Goal: Contribute content: Add original content to the website for others to see

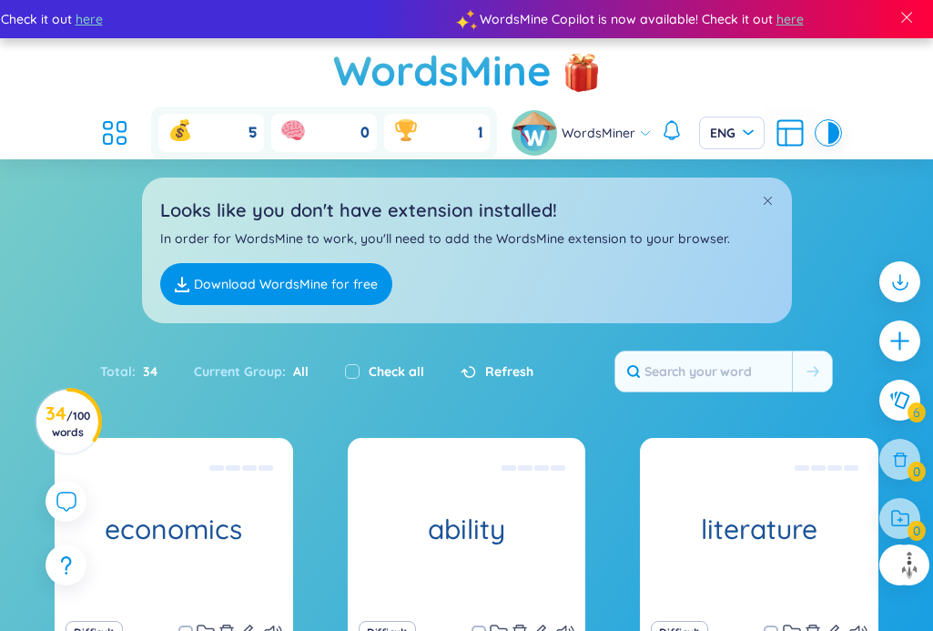
scroll to position [370, 0]
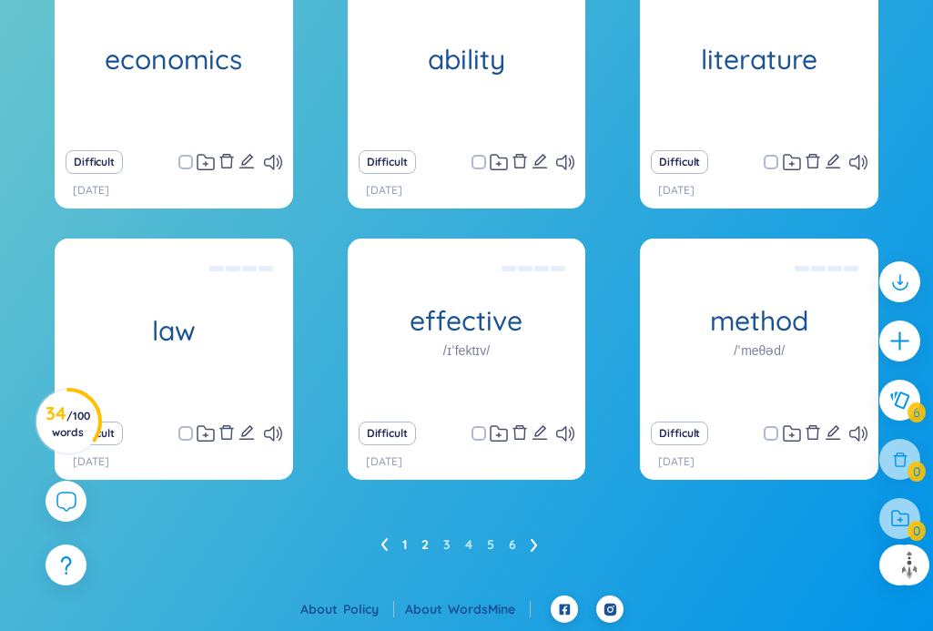
click at [428, 543] on link "2" at bounding box center [424, 544] width 7 height 27
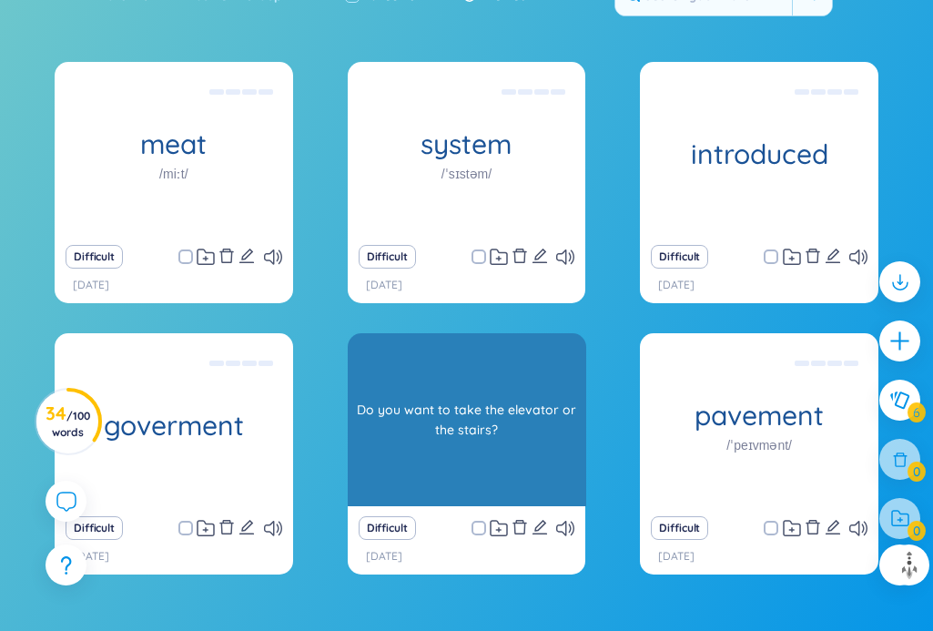
scroll to position [424, 0]
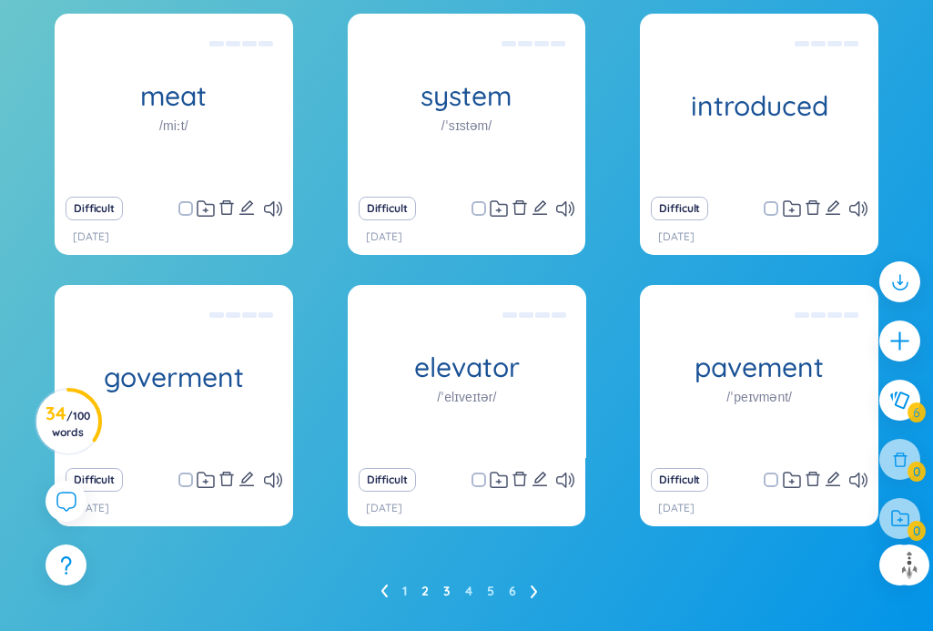
click at [445, 591] on link "3" at bounding box center [446, 590] width 7 height 27
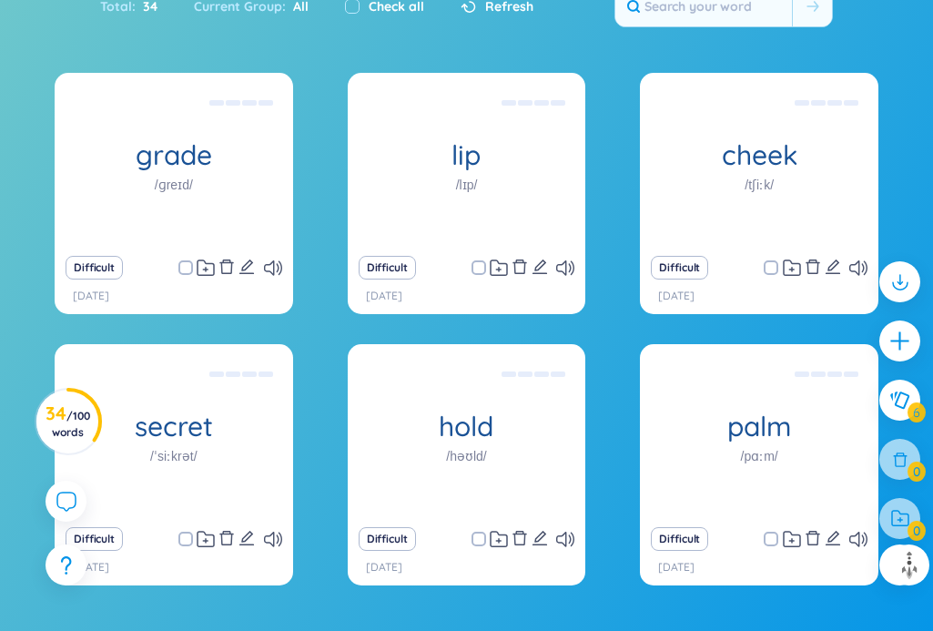
scroll to position [376, 0]
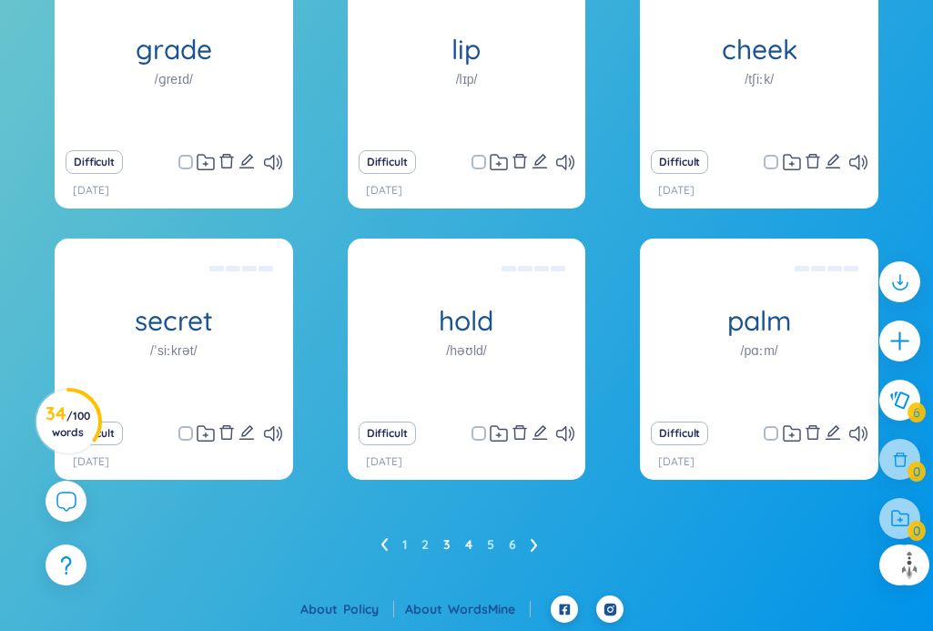
click at [468, 543] on link "4" at bounding box center [468, 544] width 7 height 27
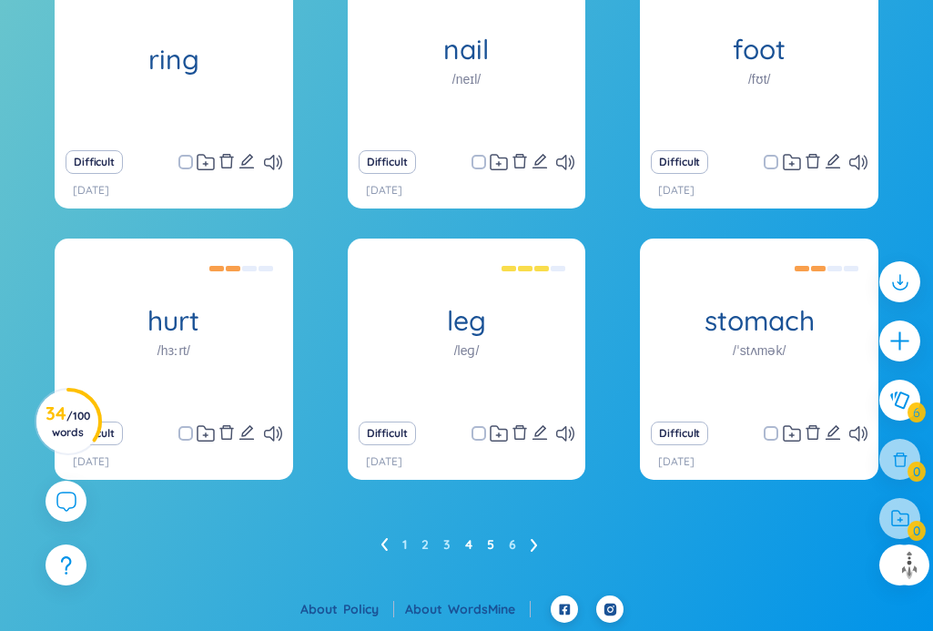
click at [494, 556] on link "5" at bounding box center [490, 544] width 7 height 27
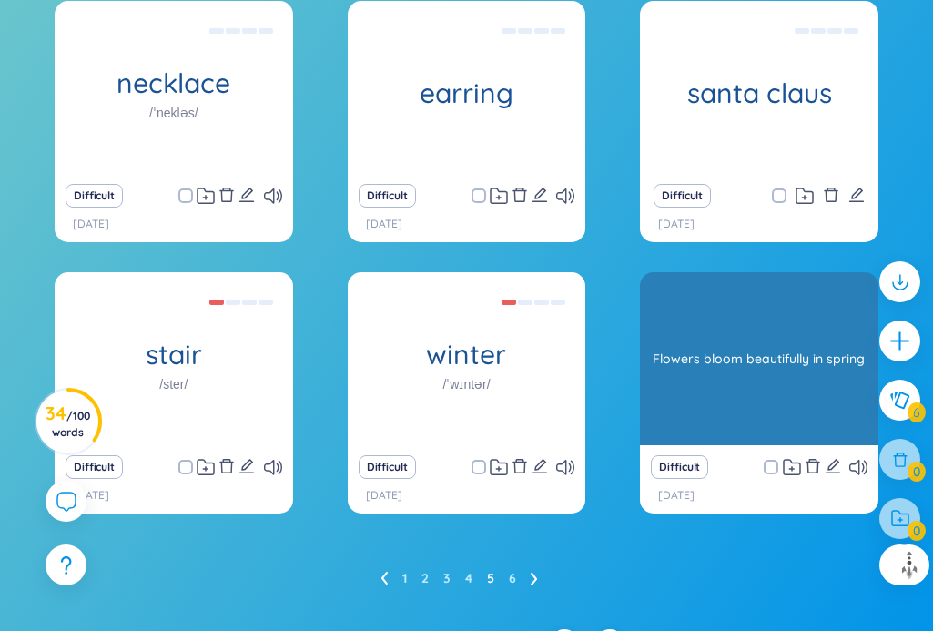
scroll to position [448, 0]
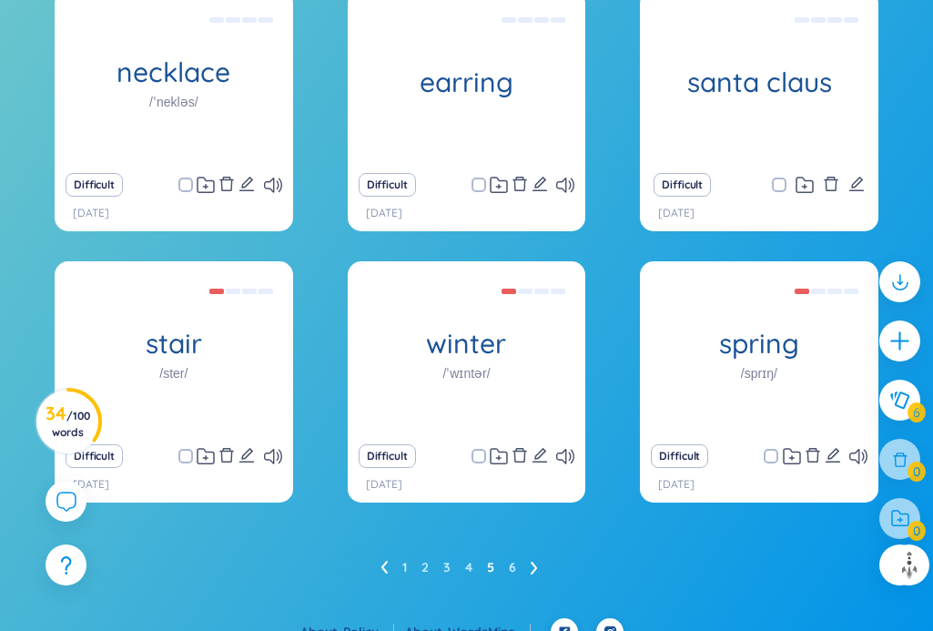
click at [516, 567] on ul "1 2 3 4 5 6" at bounding box center [466, 566] width 172 height 29
click at [515, 567] on link "6" at bounding box center [512, 566] width 7 height 27
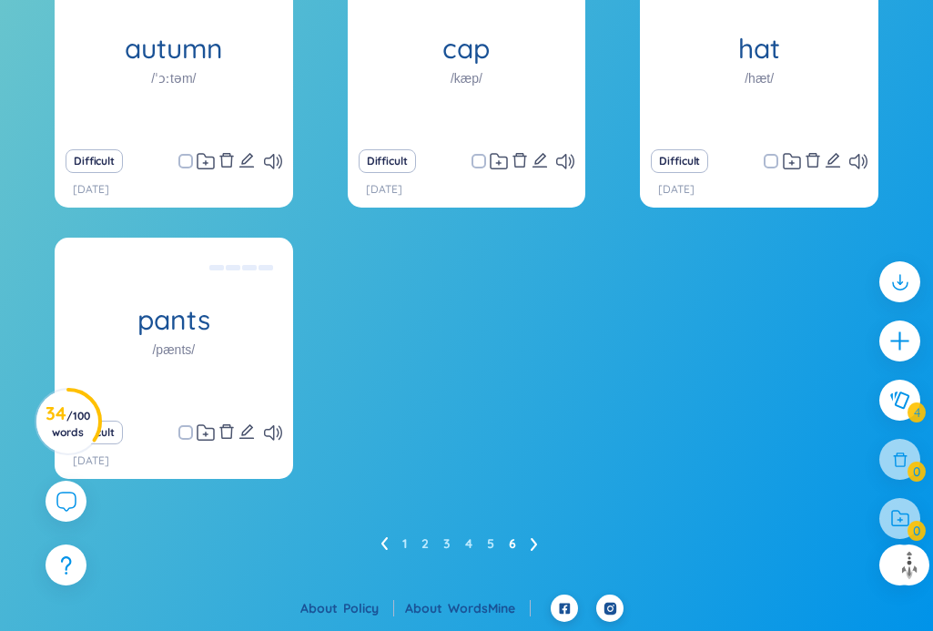
scroll to position [471, 0]
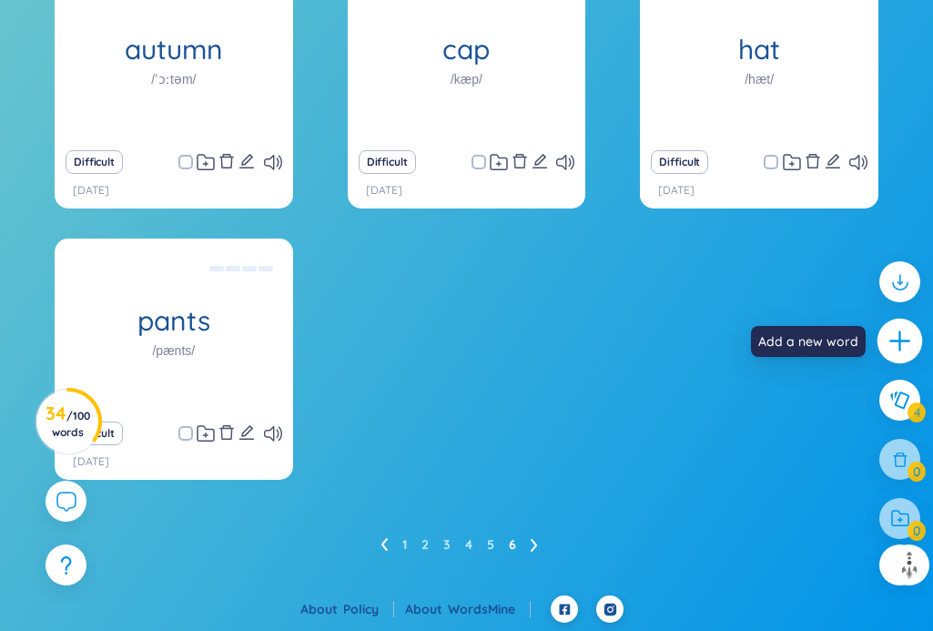
click at [882, 343] on div at bounding box center [900, 342] width 46 height 46
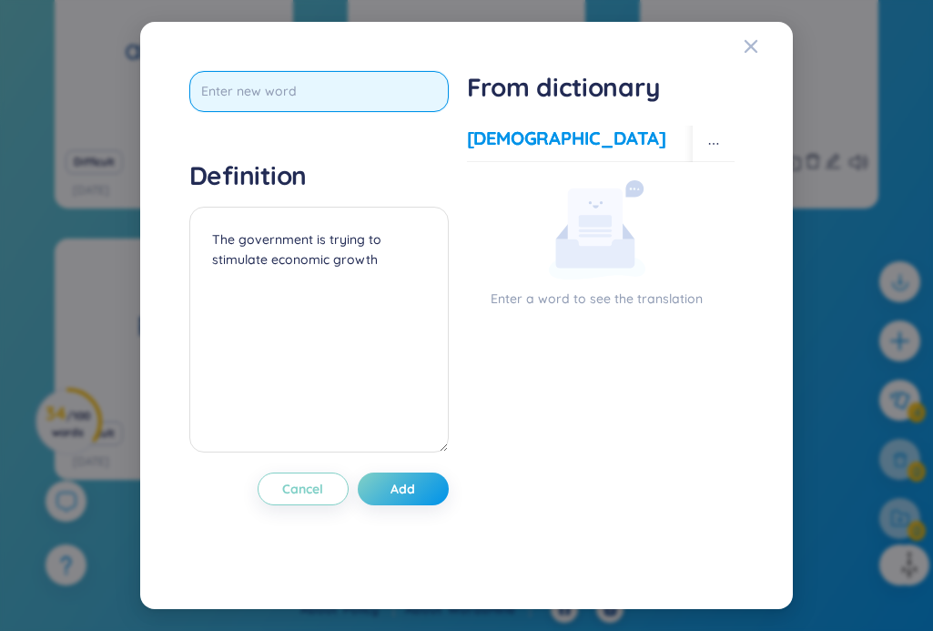
click at [290, 84] on input "text" at bounding box center [318, 91] width 259 height 41
type input "science"
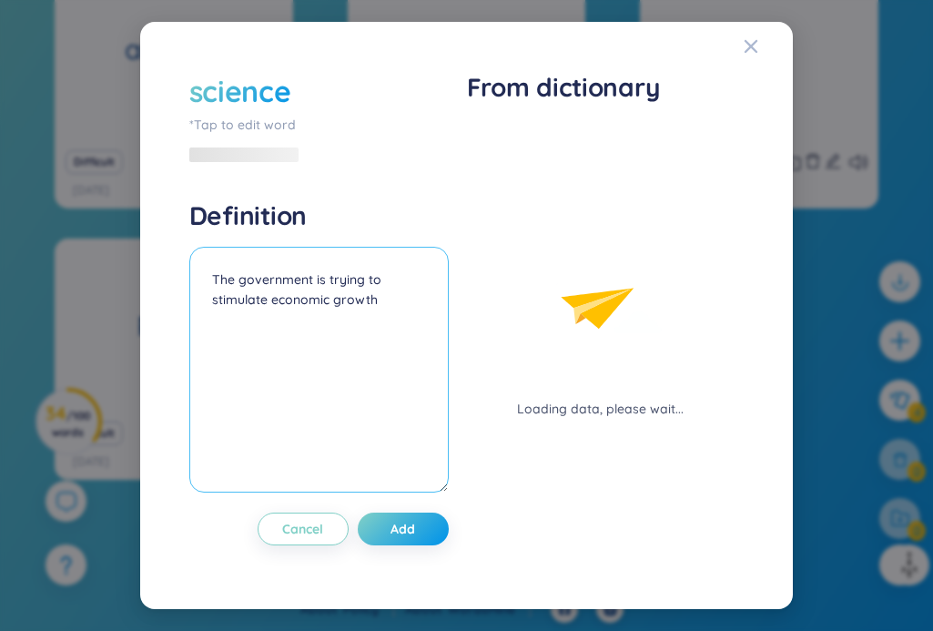
click at [264, 233] on div "Definition The government is trying to stimulate economic growth" at bounding box center [318, 348] width 259 height 299
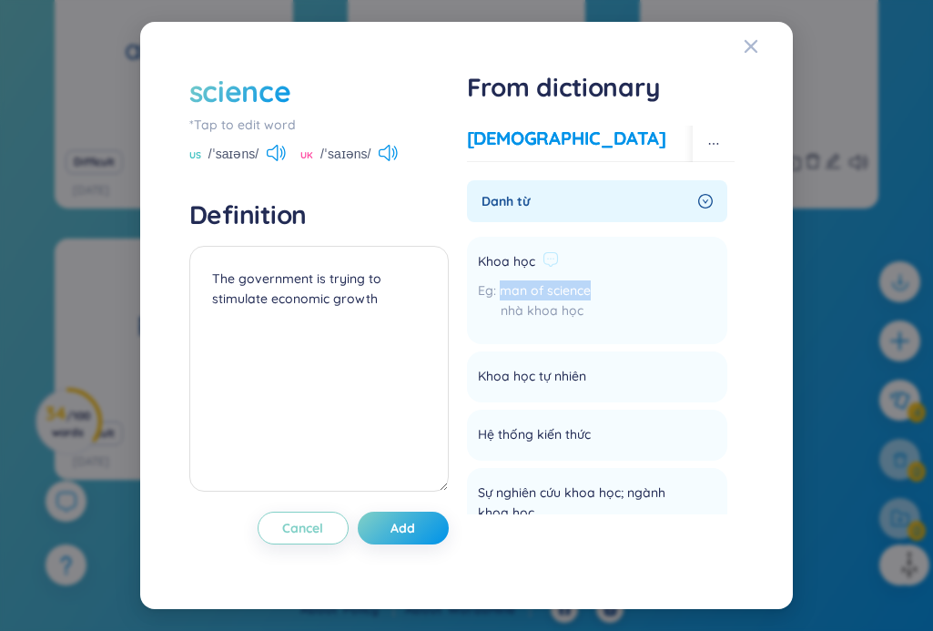
drag, startPoint x: 501, startPoint y: 288, endPoint x: 605, endPoint y: 293, distance: 104.8
click at [605, 293] on li "Khoa học man of science nhà khoa học Add" at bounding box center [597, 290] width 261 height 107
copy span "man of science"
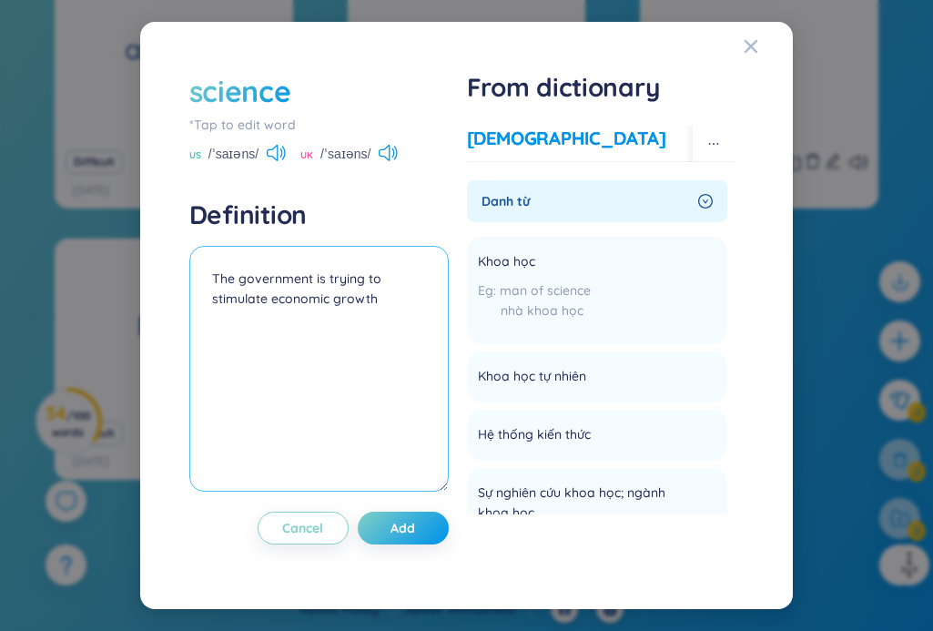
click at [289, 287] on textarea "The government is trying to stimulate economic growth" at bounding box center [318, 369] width 259 height 246
paste textarea "man of science"
type textarea "man of science"
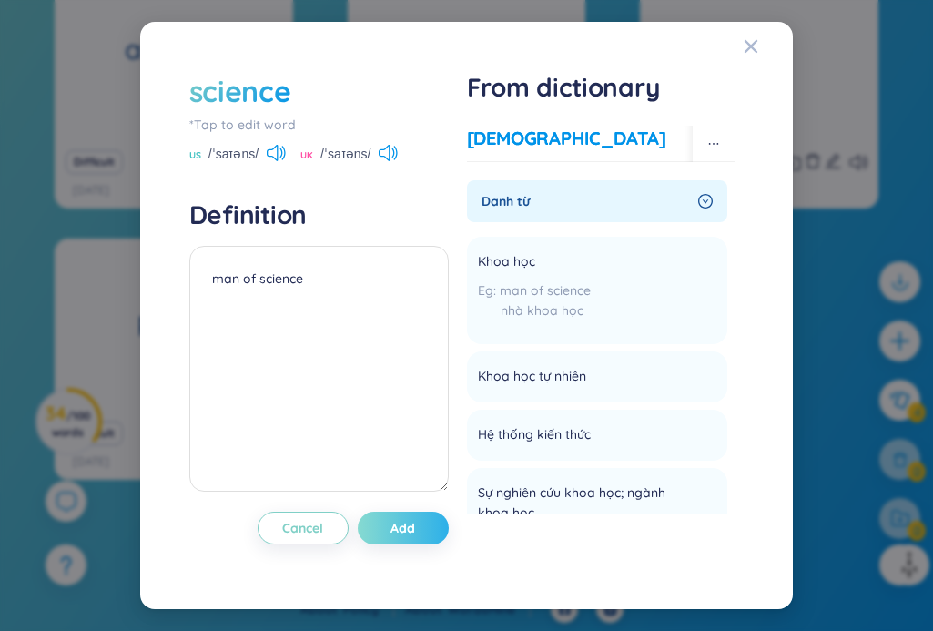
click at [383, 536] on button "Add" at bounding box center [403, 527] width 91 height 33
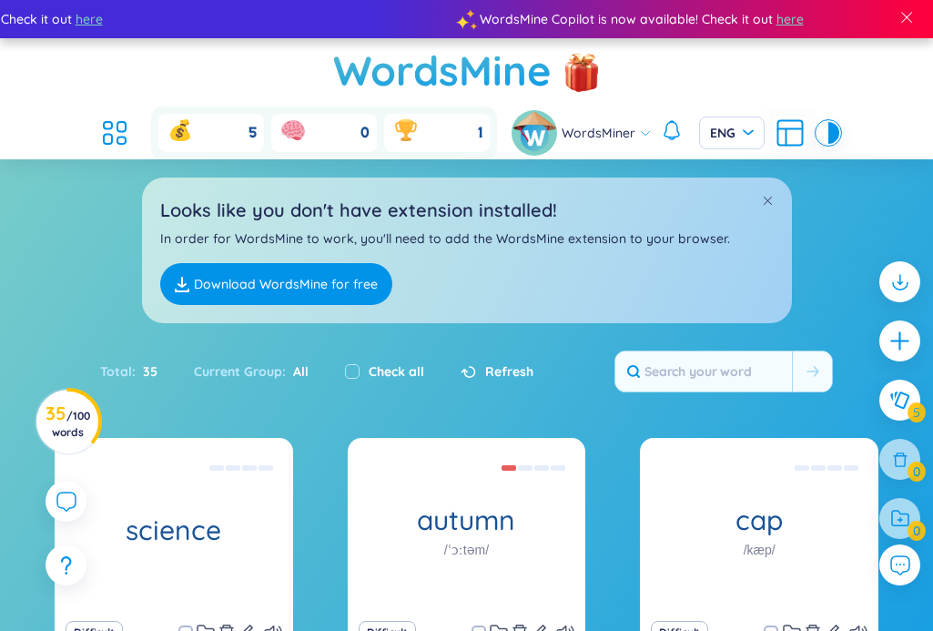
scroll to position [211, 0]
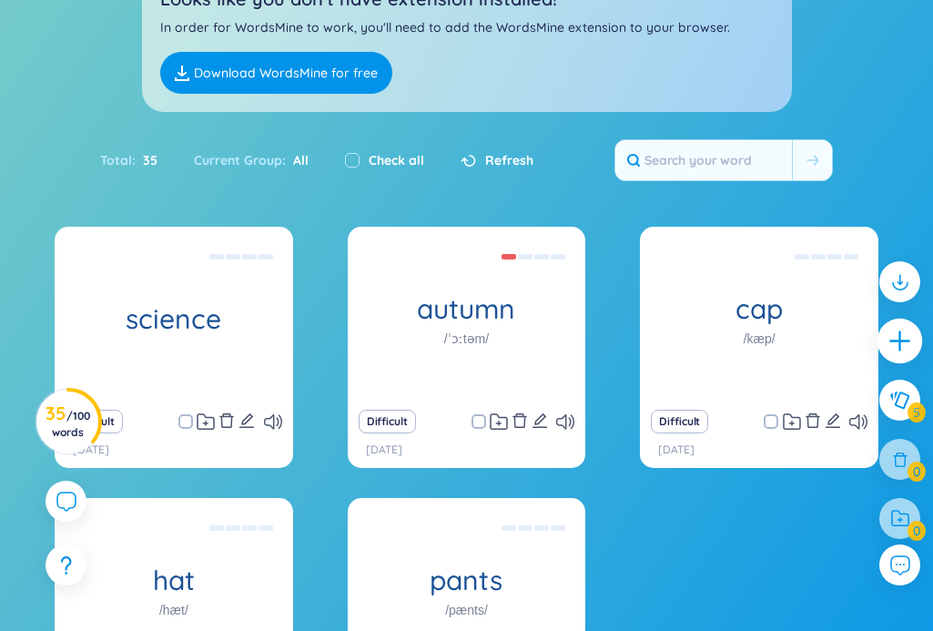
click at [909, 339] on icon "plus" at bounding box center [899, 341] width 25 height 25
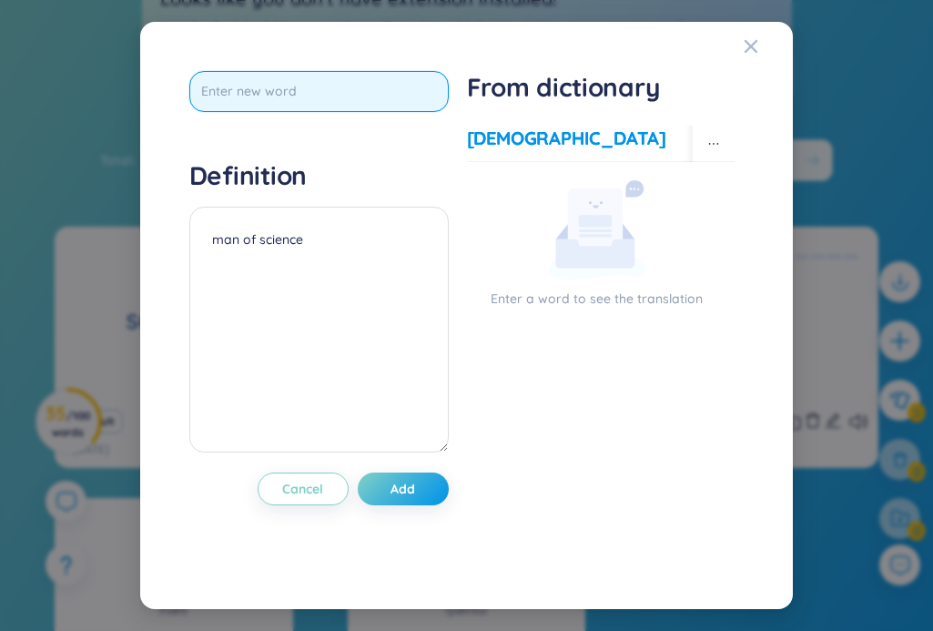
click at [418, 95] on input "text" at bounding box center [318, 91] width 259 height 41
type input "temperature"
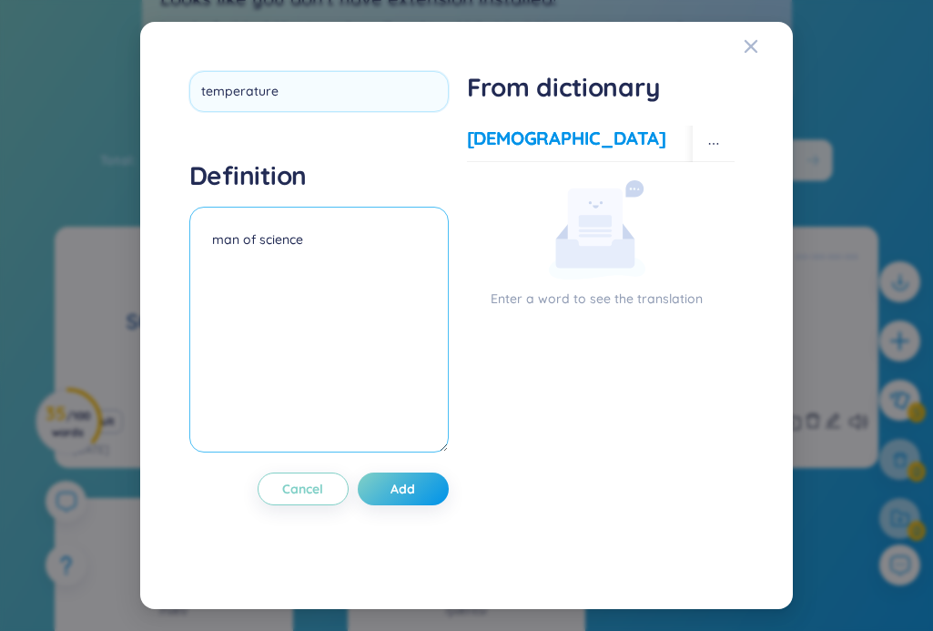
click at [302, 232] on div "Definition man of science" at bounding box center [318, 308] width 259 height 299
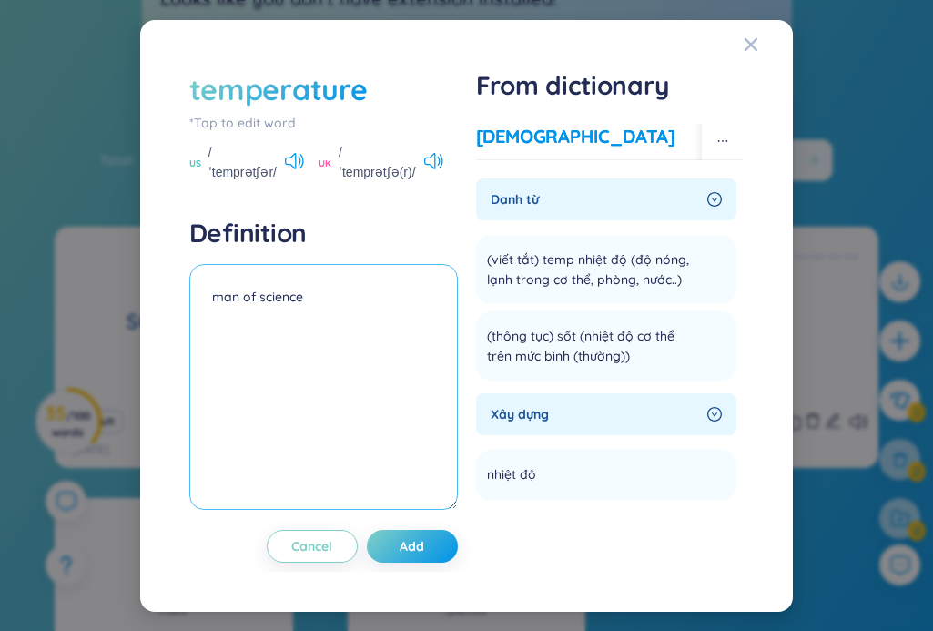
click at [315, 299] on textarea "man of science" at bounding box center [323, 387] width 268 height 246
click at [230, 287] on textarea "man of science" at bounding box center [323, 387] width 268 height 246
paste textarea "She had a high temperature, so we took her to the doctor"
type textarea "She had a high temperature, so we took her to the doctor"
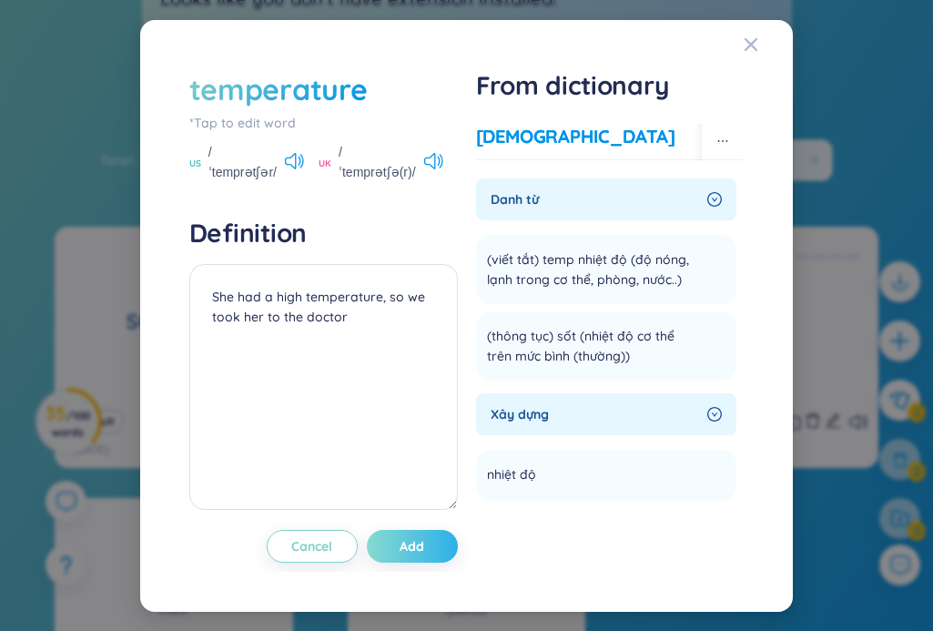
click at [406, 558] on button "Add" at bounding box center [412, 546] width 91 height 33
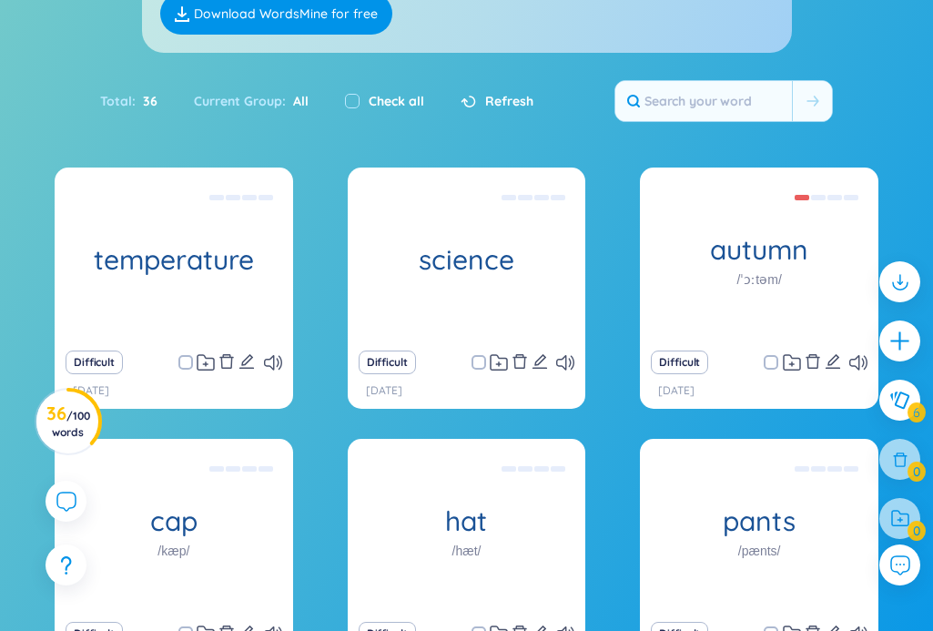
scroll to position [405, 0]
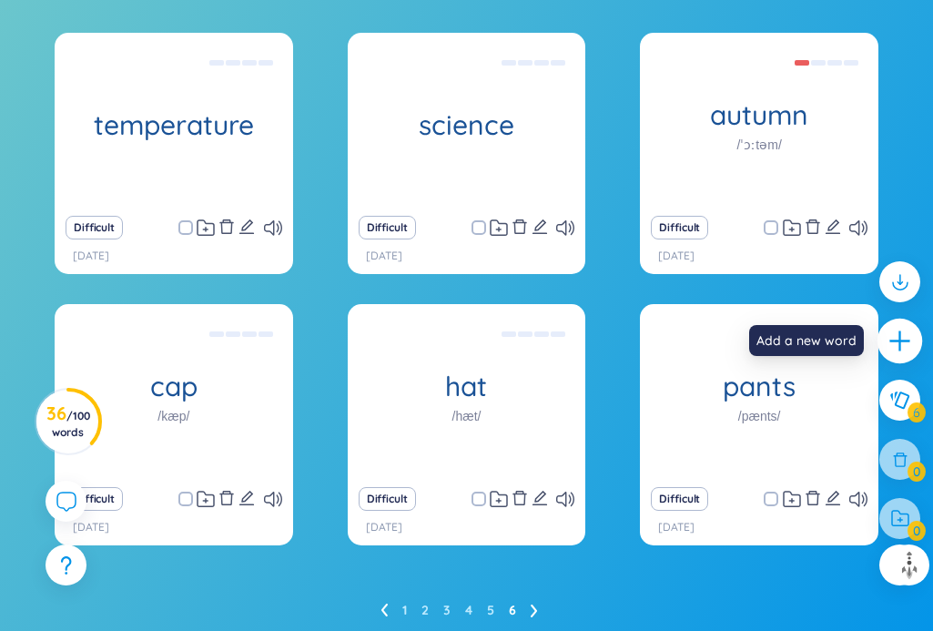
click at [896, 334] on icon "plus" at bounding box center [899, 341] width 25 height 25
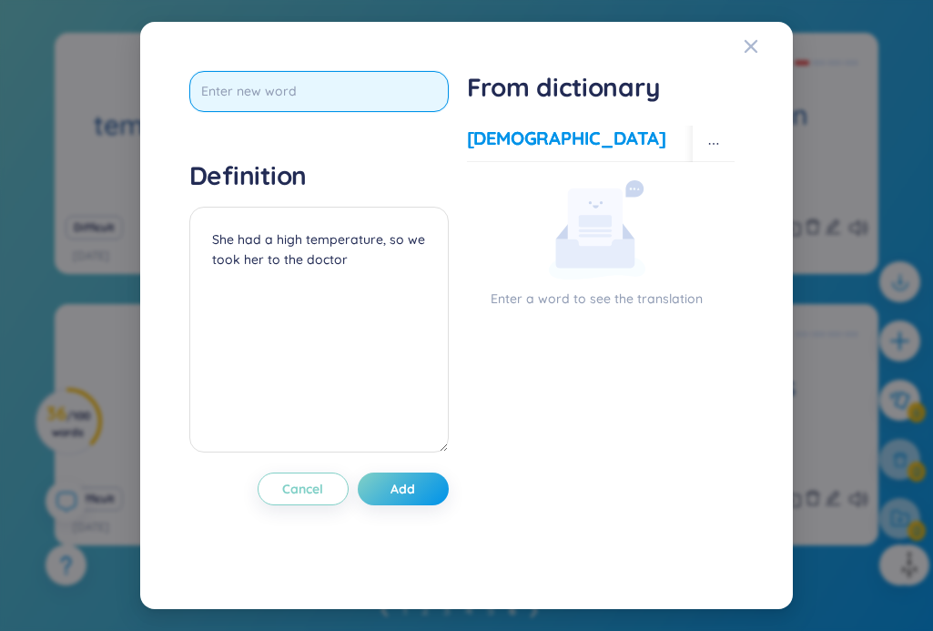
click at [265, 96] on input "text" at bounding box center [318, 91] width 259 height 41
type input "investment"
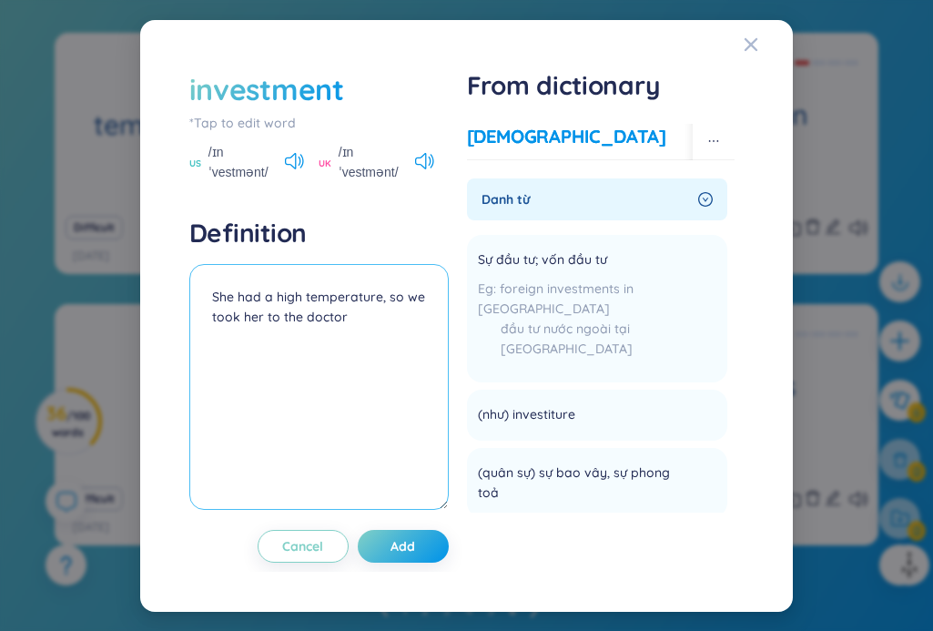
click at [318, 313] on textarea "She had a high temperature, so we took her to the doctor" at bounding box center [318, 387] width 259 height 246
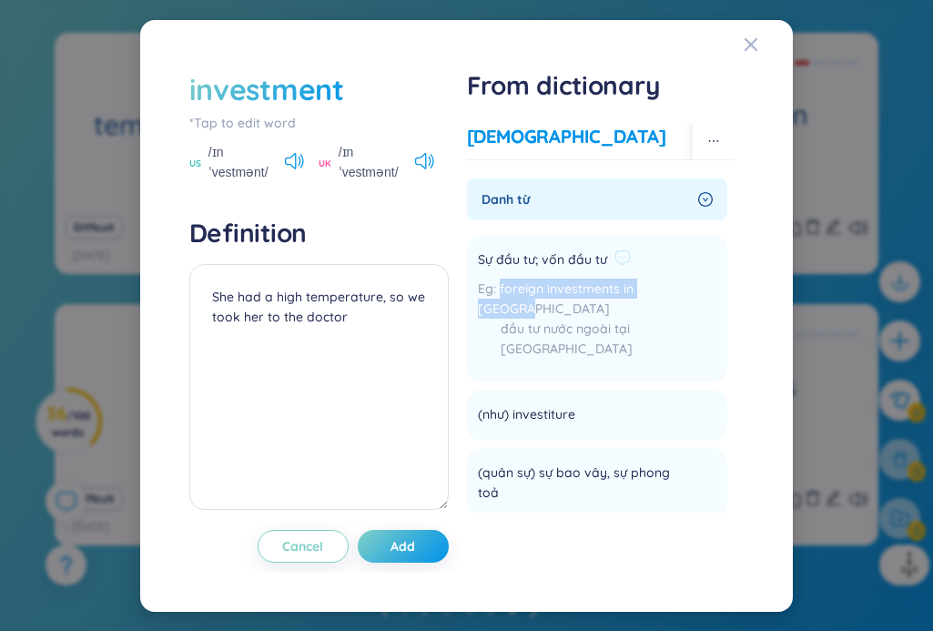
drag, startPoint x: 500, startPoint y: 286, endPoint x: 687, endPoint y: 284, distance: 187.5
click at [687, 284] on li "Sự đầu tư; vốn đầu tư foreign investments in [GEOGRAPHIC_DATA] đầu tư nước ngoà…" at bounding box center [597, 308] width 261 height 147
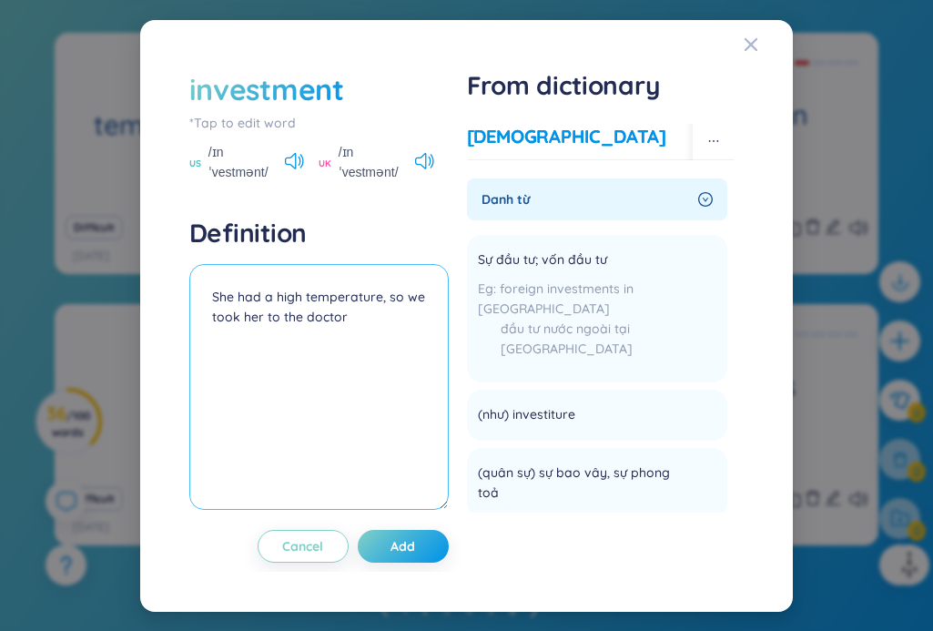
drag, startPoint x: 208, startPoint y: 294, endPoint x: 353, endPoint y: 315, distance: 146.2
click at [353, 315] on textarea "She had a high temperature, so we took her to the doctor" at bounding box center [318, 387] width 259 height 246
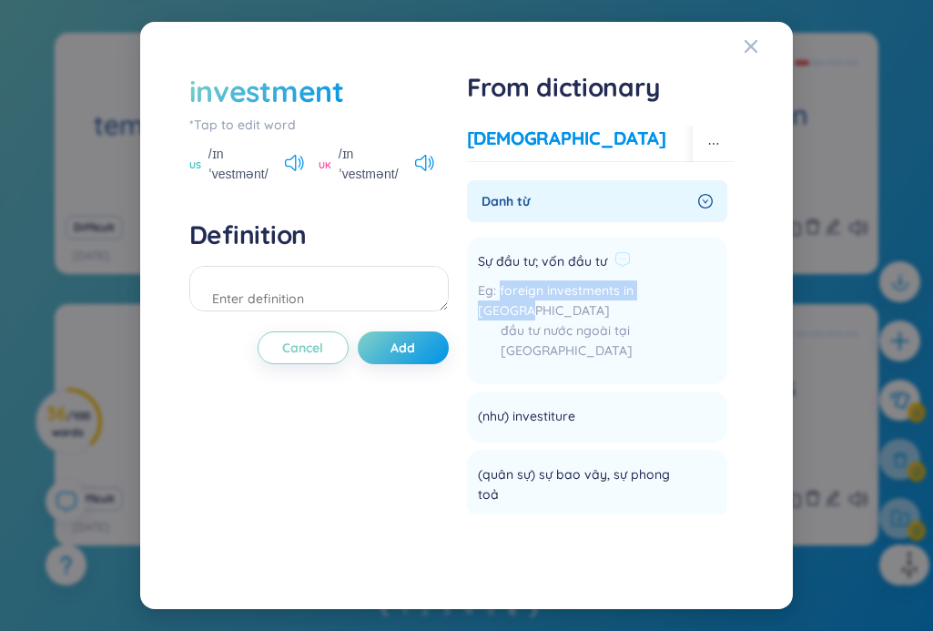
drag, startPoint x: 499, startPoint y: 284, endPoint x: 687, endPoint y: 296, distance: 188.8
click at [687, 296] on li "Sự đầu tư; vốn đầu tư foreign investments in [GEOGRAPHIC_DATA] đầu tư nước ngoà…" at bounding box center [597, 310] width 261 height 147
copy span "foreign investments in [GEOGRAPHIC_DATA]"
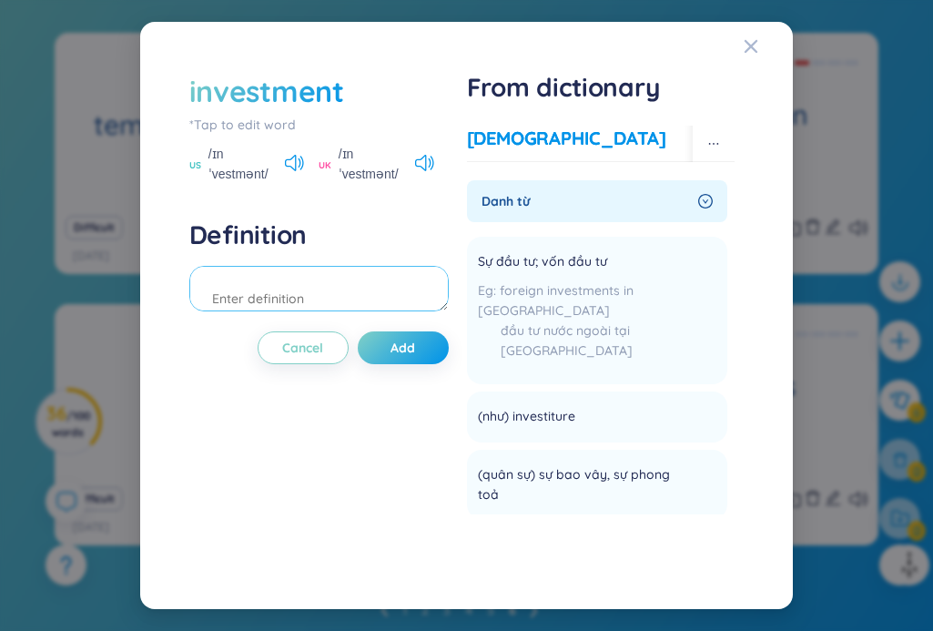
click at [299, 284] on textarea at bounding box center [318, 289] width 259 height 46
paste textarea "foreign investments in [GEOGRAPHIC_DATA]"
click at [410, 299] on textarea "foreign investments in [GEOGRAPHIC_DATA]" at bounding box center [318, 289] width 259 height 46
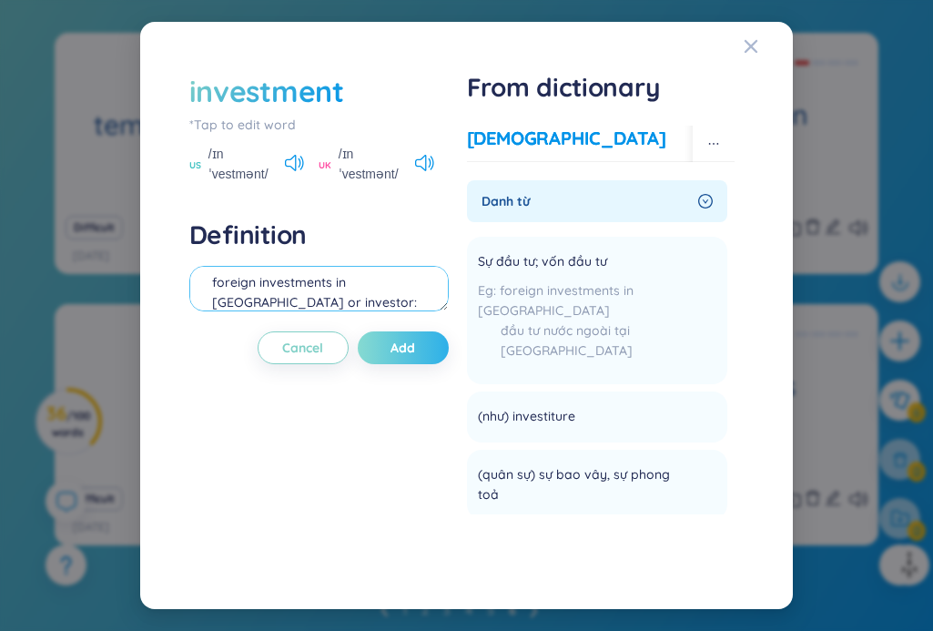
type textarea "foreign investments in [GEOGRAPHIC_DATA] or investor: nhà đầu tư"
click at [384, 348] on button "Add" at bounding box center [403, 347] width 91 height 33
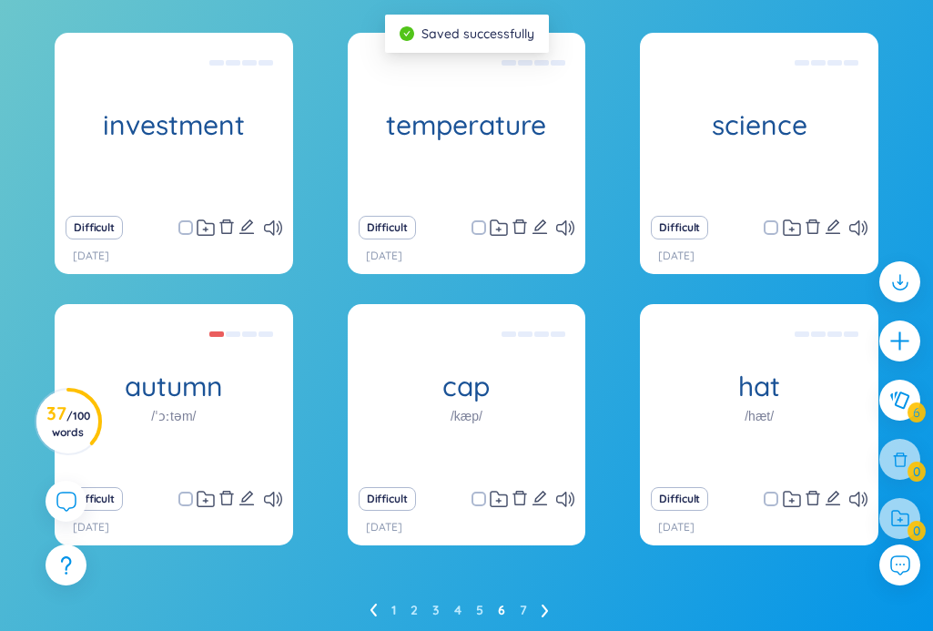
scroll to position [0, 0]
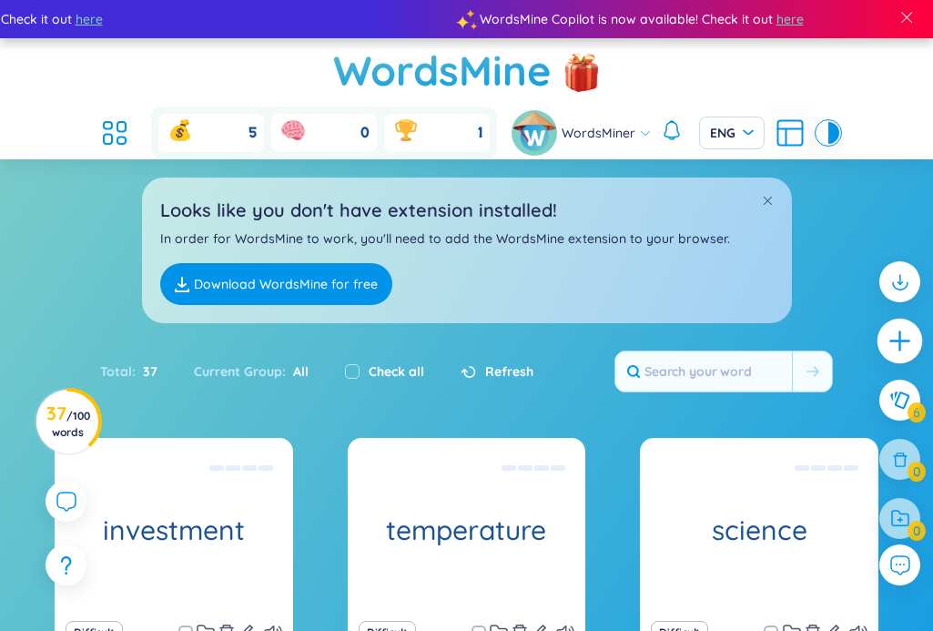
click at [890, 338] on icon "plus" at bounding box center [899, 341] width 25 height 25
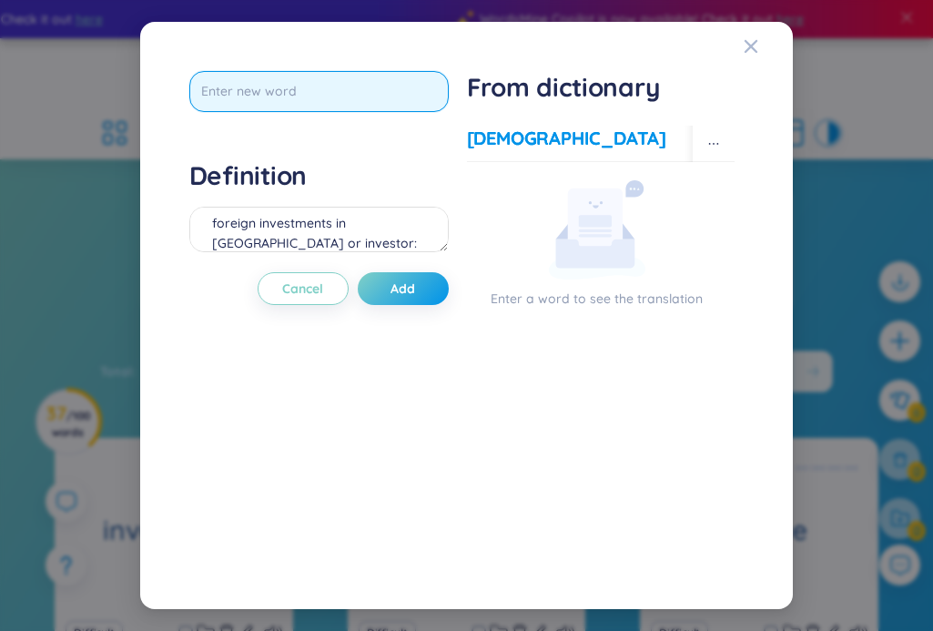
click at [404, 99] on input "text" at bounding box center [318, 91] width 259 height 41
type input "society"
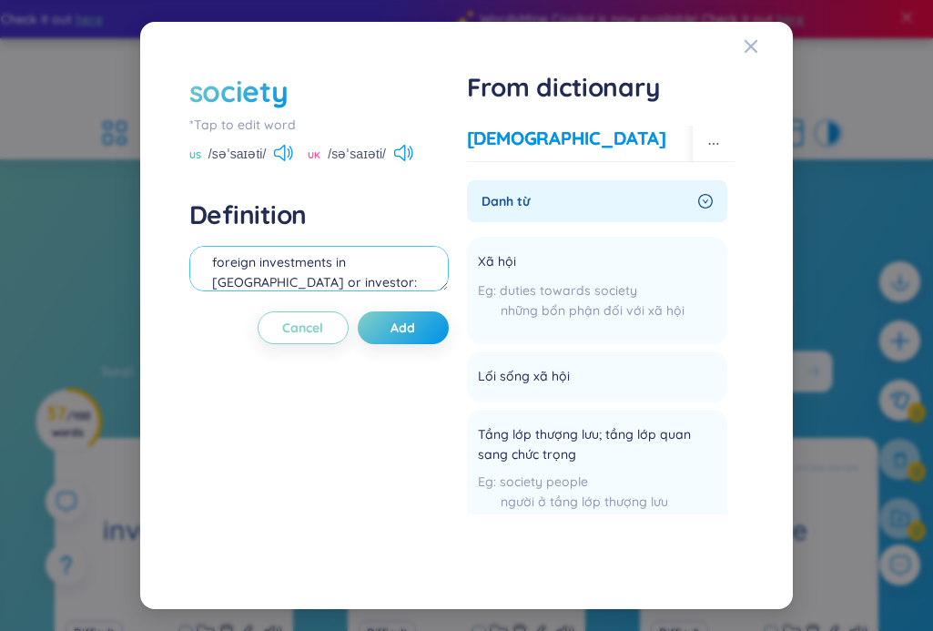
click at [250, 274] on textarea "foreign investments in [GEOGRAPHIC_DATA] or investor: nhà đầu tư" at bounding box center [318, 269] width 259 height 46
click at [366, 267] on textarea "foreign investments in [GEOGRAPHIC_DATA] or investor: nhà đầu tư" at bounding box center [318, 269] width 259 height 46
paste textarea "In [DATE] society, social media plays a crucial role in communication."
type textarea "In [DATE] society, social media plays a crucial role in communication."
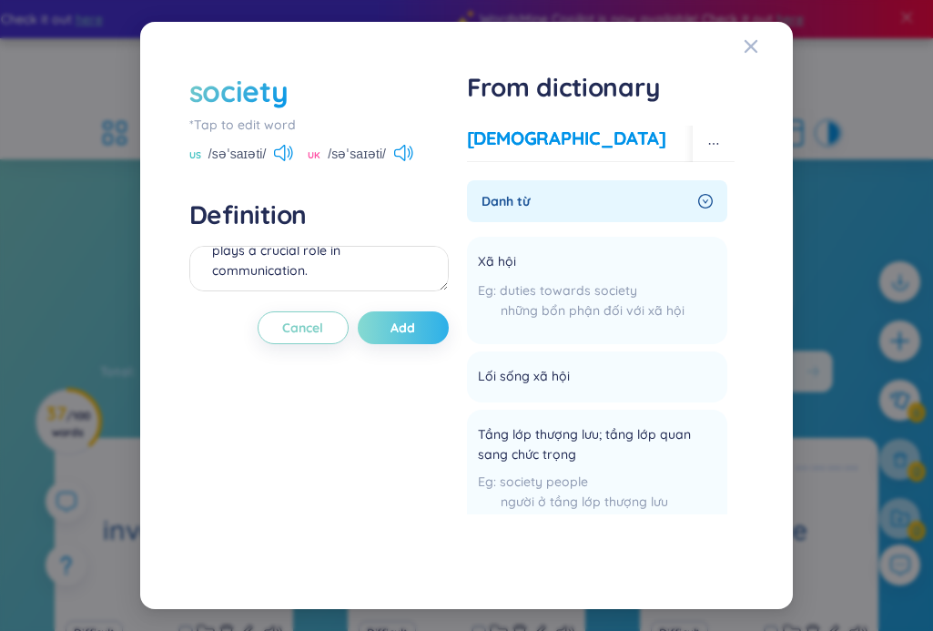
click at [401, 332] on span "Add" at bounding box center [402, 328] width 25 height 18
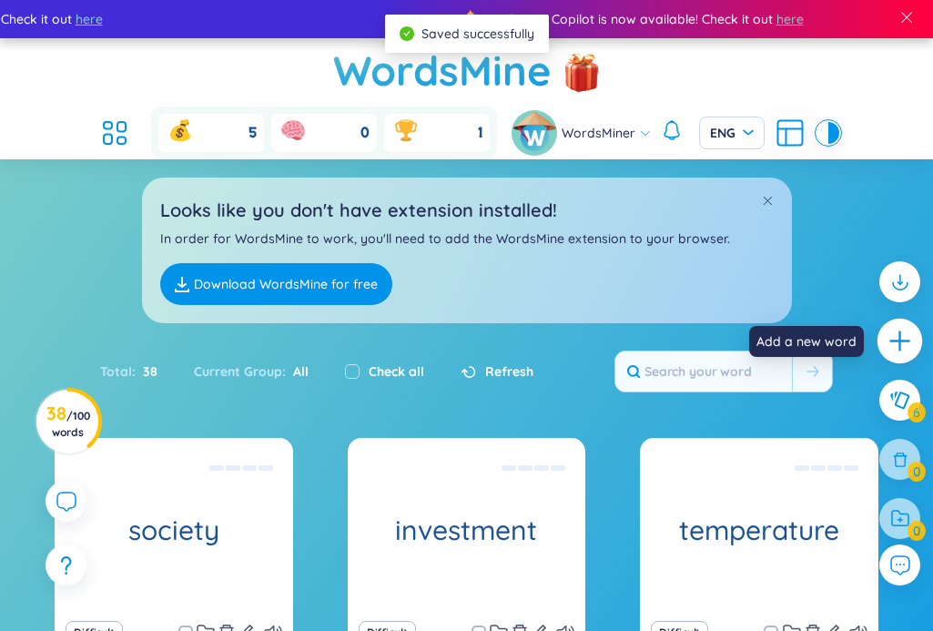
click at [885, 335] on div at bounding box center [900, 342] width 46 height 46
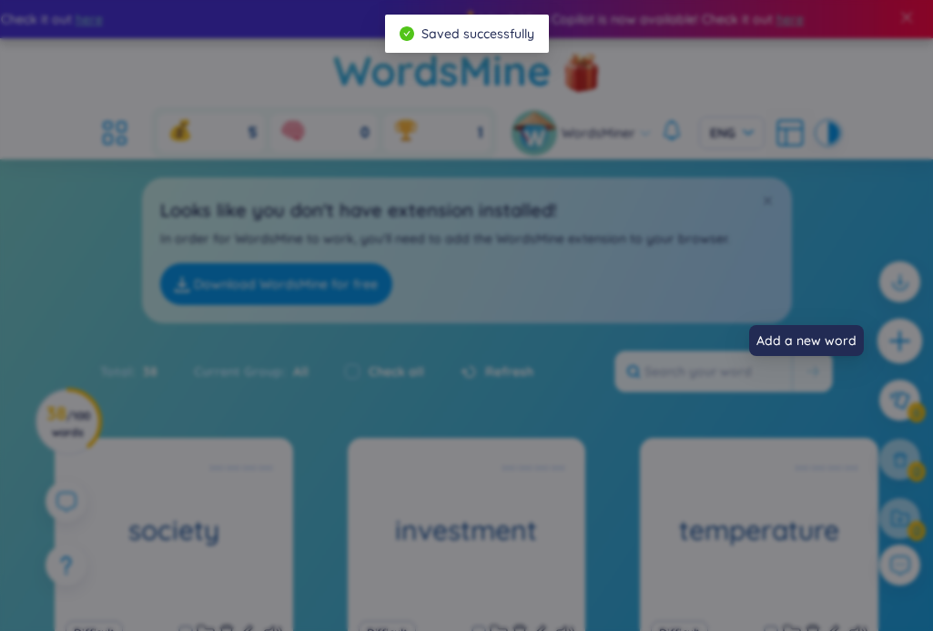
scroll to position [20, 0]
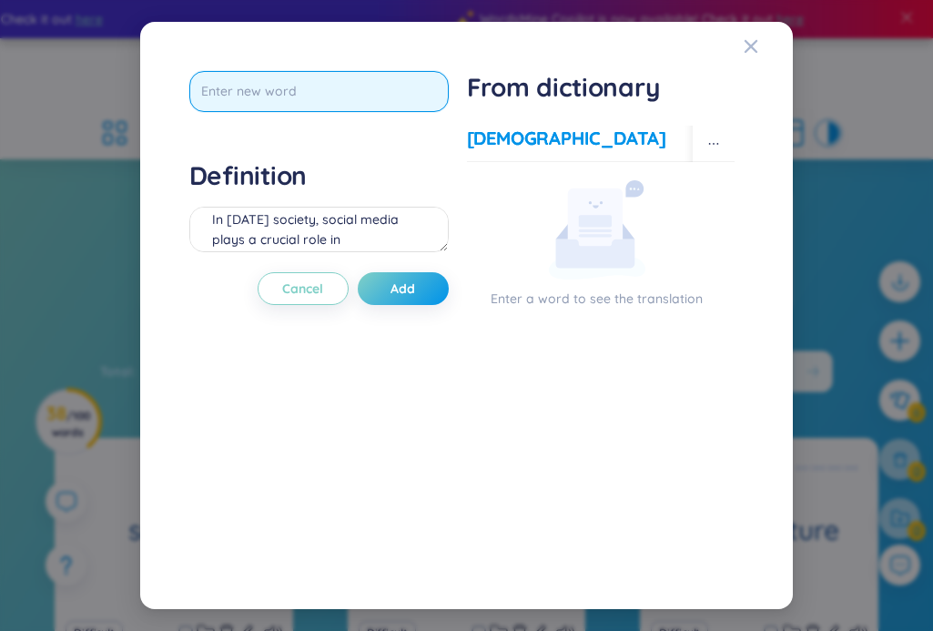
click at [312, 83] on input "text" at bounding box center [318, 91] width 259 height 41
type input "crucial"
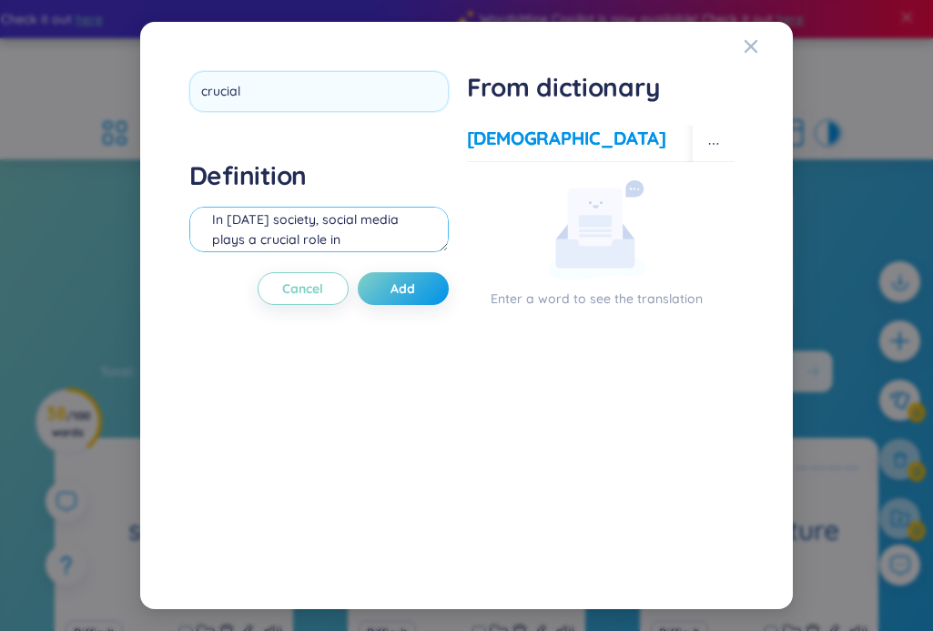
click at [271, 216] on div "Definition In [DATE] society, social media plays a crucial role in communicatio…" at bounding box center [318, 208] width 259 height 98
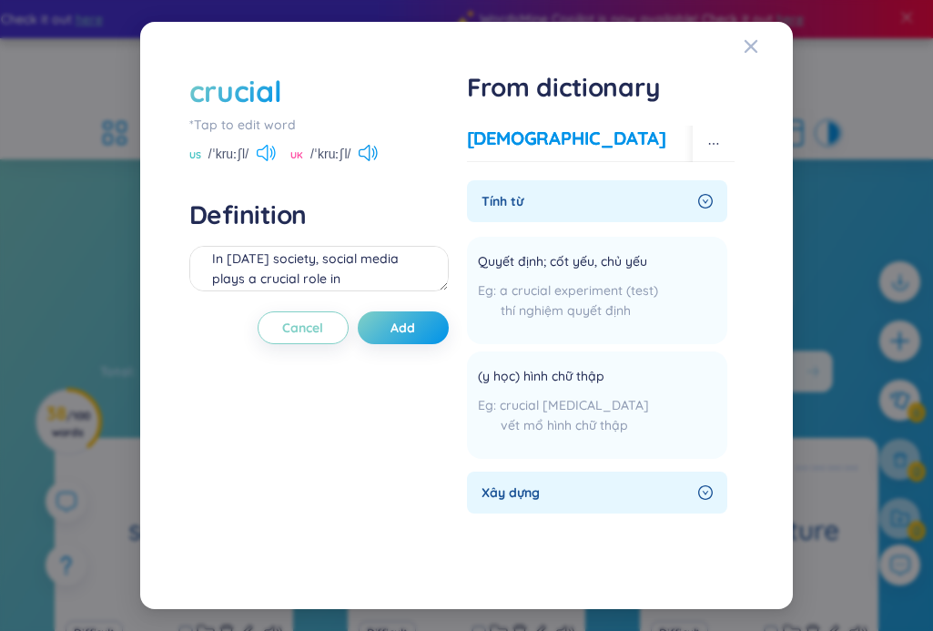
click at [268, 154] on icon at bounding box center [266, 153] width 19 height 16
click at [279, 152] on div "US /ˈkruːʃl/ [GEOGRAPHIC_DATA] /ˈkruːʃl/" at bounding box center [318, 155] width 259 height 16
click at [270, 150] on icon at bounding box center [271, 152] width 3 height 9
click at [270, 149] on icon at bounding box center [271, 152] width 3 height 9
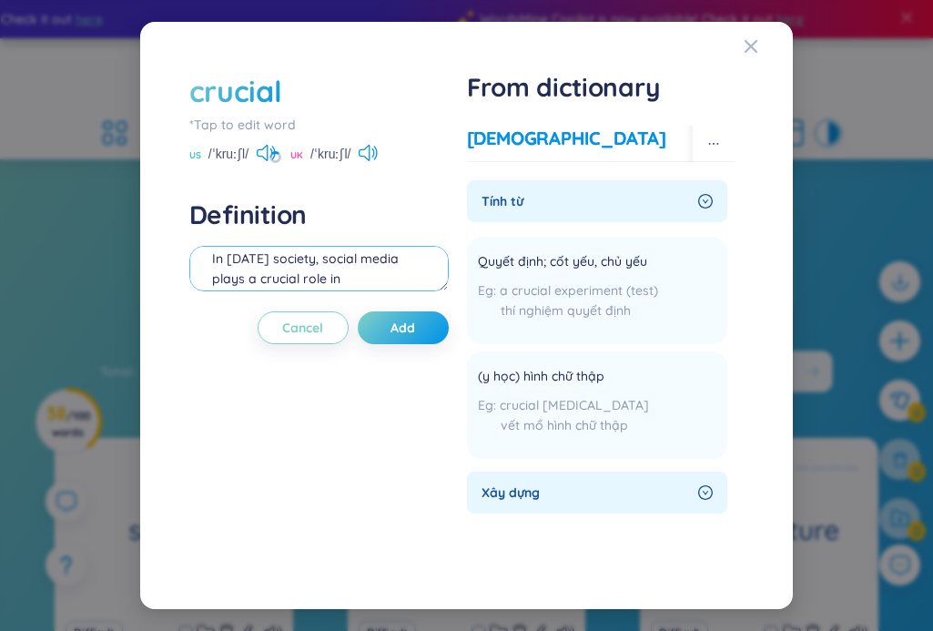
click at [238, 266] on textarea "In [DATE] society, social media plays a crucial role in communication." at bounding box center [318, 269] width 259 height 46
click at [318, 106] on div "crucial" at bounding box center [318, 91] width 259 height 40
click at [286, 90] on div "crucial" at bounding box center [318, 91] width 259 height 40
click at [278, 90] on div "crucial" at bounding box center [235, 91] width 93 height 40
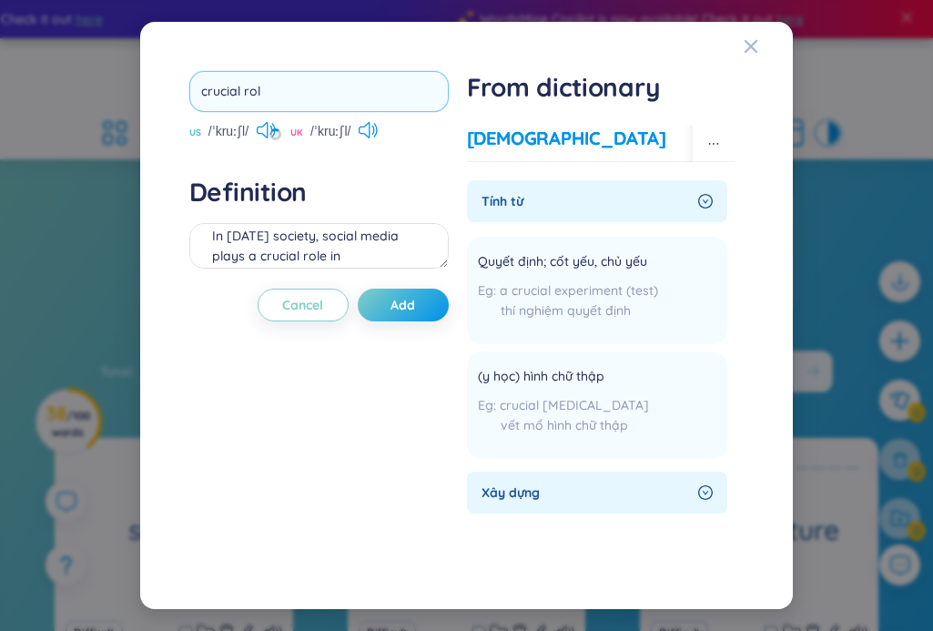
type input "crucial role"
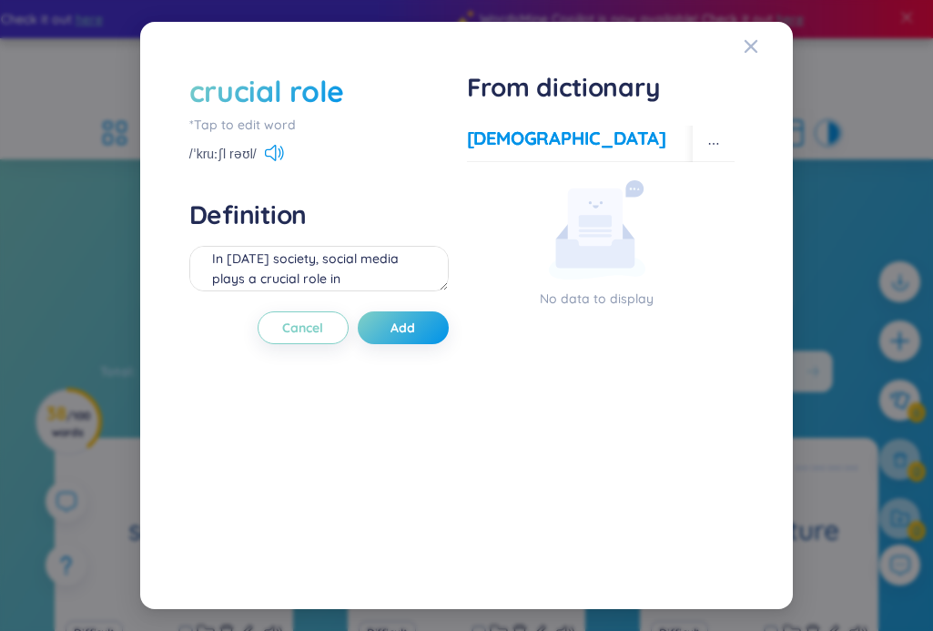
click at [342, 96] on div "crucial role" at bounding box center [318, 91] width 259 height 40
click at [336, 91] on div "crucial role" at bounding box center [266, 91] width 155 height 40
click at [308, 258] on textarea "In [DATE] society, social media plays a crucial role in communication." at bounding box center [318, 269] width 259 height 46
paste textarea "("
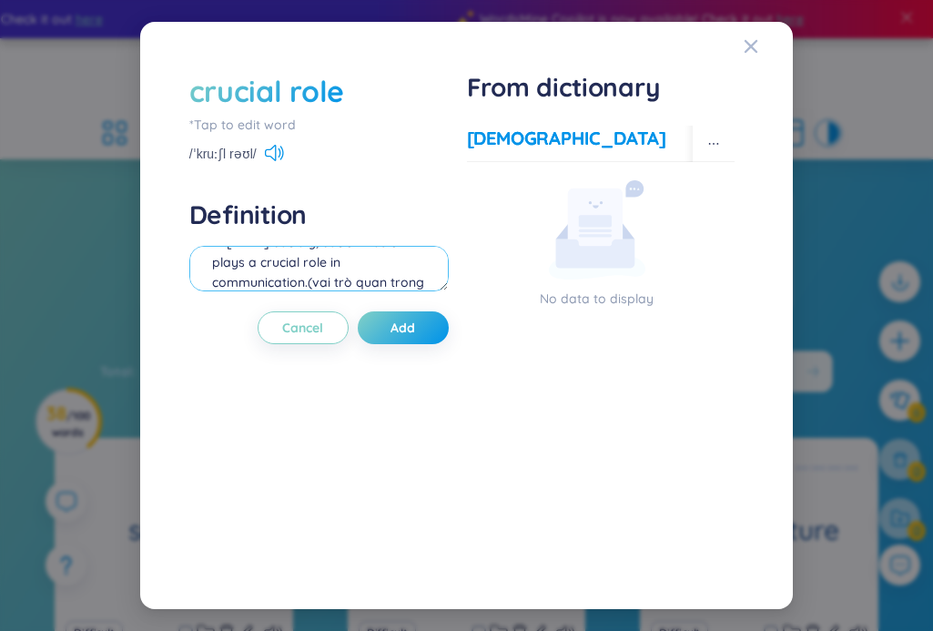
scroll to position [56, 0]
type textarea "In [DATE] society, social media plays a crucial role in communication.(vai trò …"
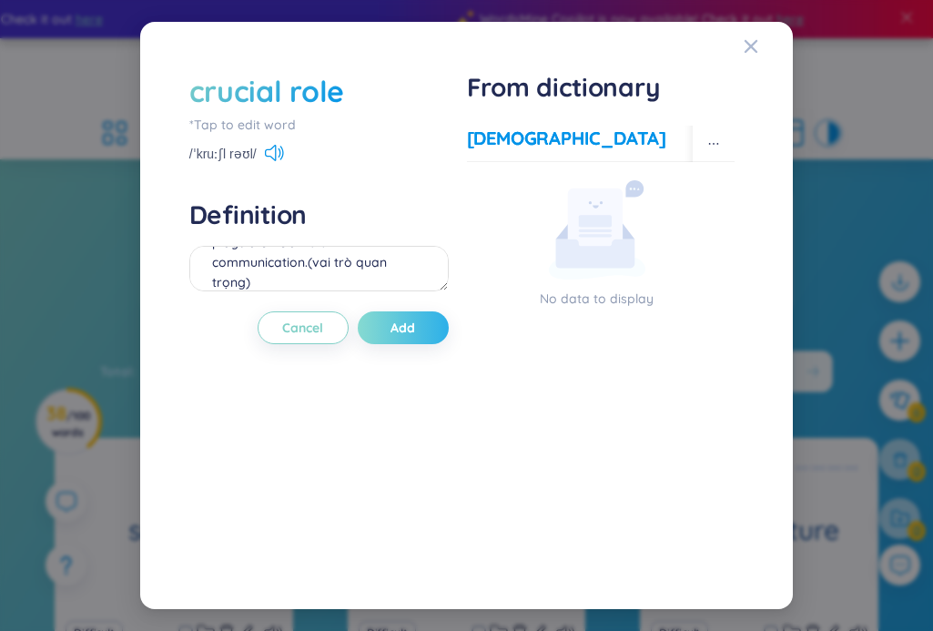
click at [380, 342] on button "Add" at bounding box center [403, 327] width 91 height 33
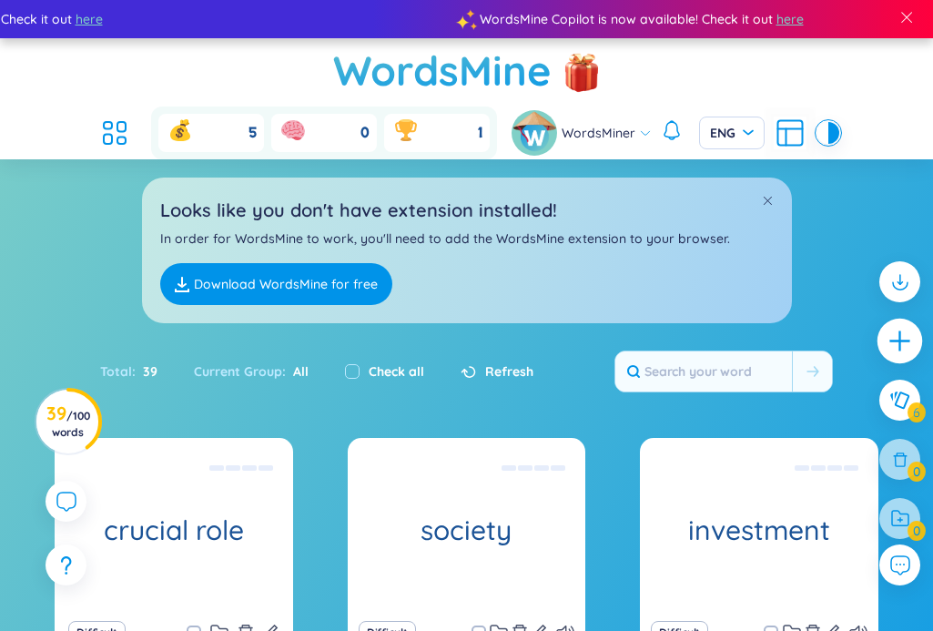
click at [888, 335] on icon "plus" at bounding box center [899, 341] width 25 height 25
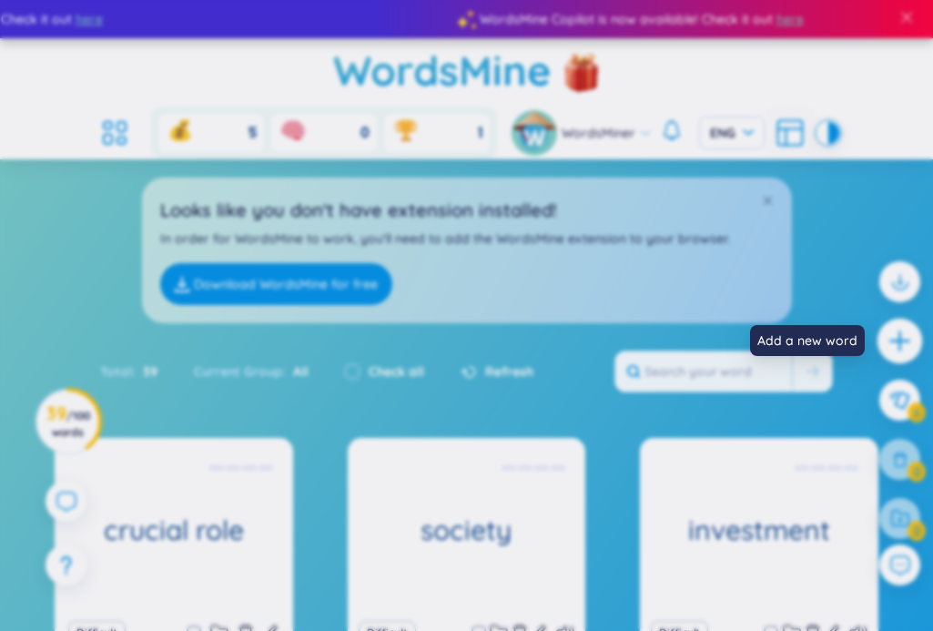
scroll to position [20, 0]
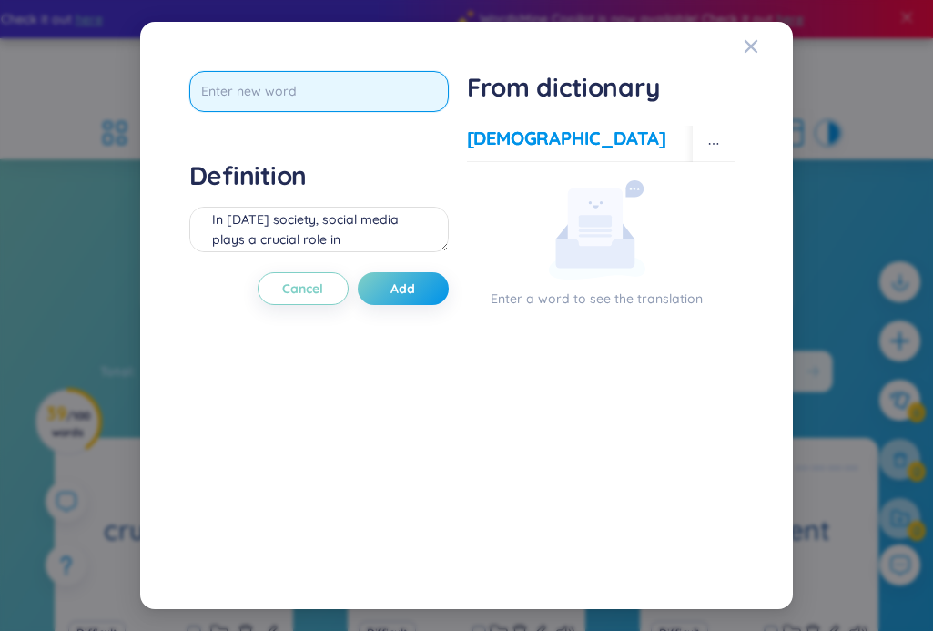
click at [347, 86] on input "text" at bounding box center [318, 91] width 259 height 41
type input "story"
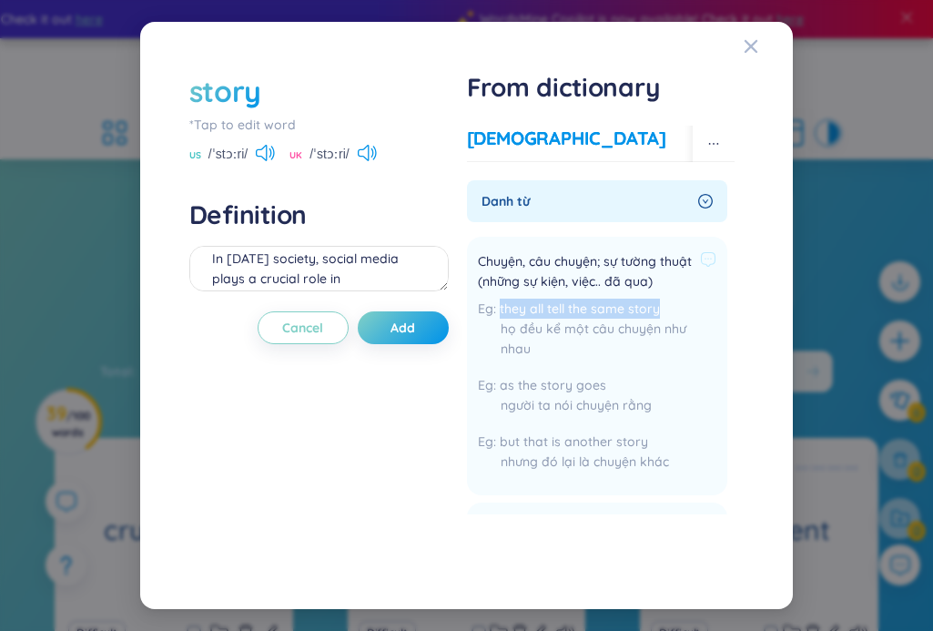
drag, startPoint x: 501, startPoint y: 312, endPoint x: 663, endPoint y: 308, distance: 163.0
click at [663, 308] on div "they all tell the same story họ đều kể một câu chuyện như nhau" at bounding box center [597, 333] width 239 height 69
copy span "they all tell the same story"
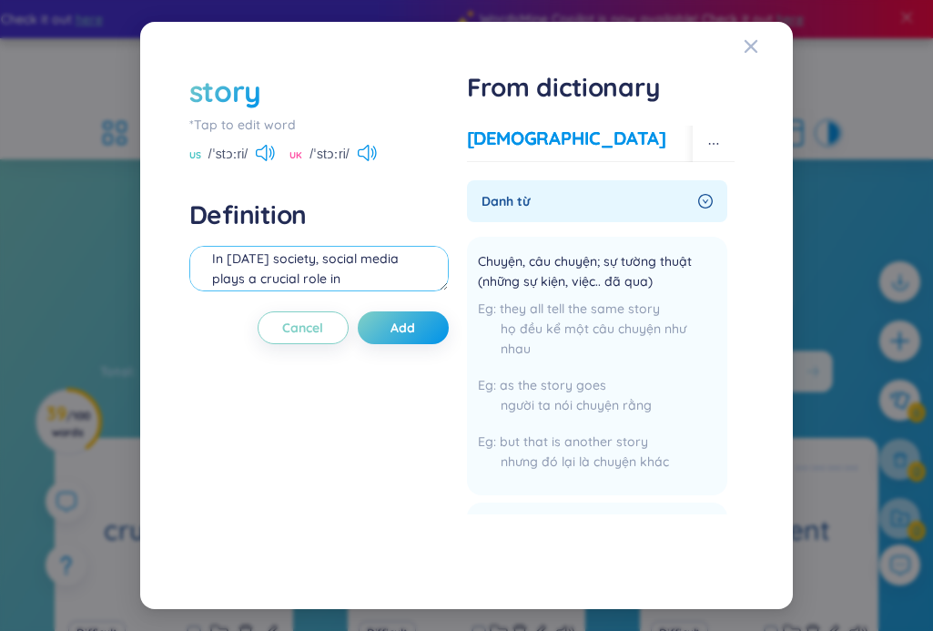
click at [237, 276] on textarea "In [DATE] society, social media plays a crucial role in communication.(vai trò …" at bounding box center [318, 269] width 259 height 46
paste textarea "they all tell the same story"
type textarea "they all tell the same story"
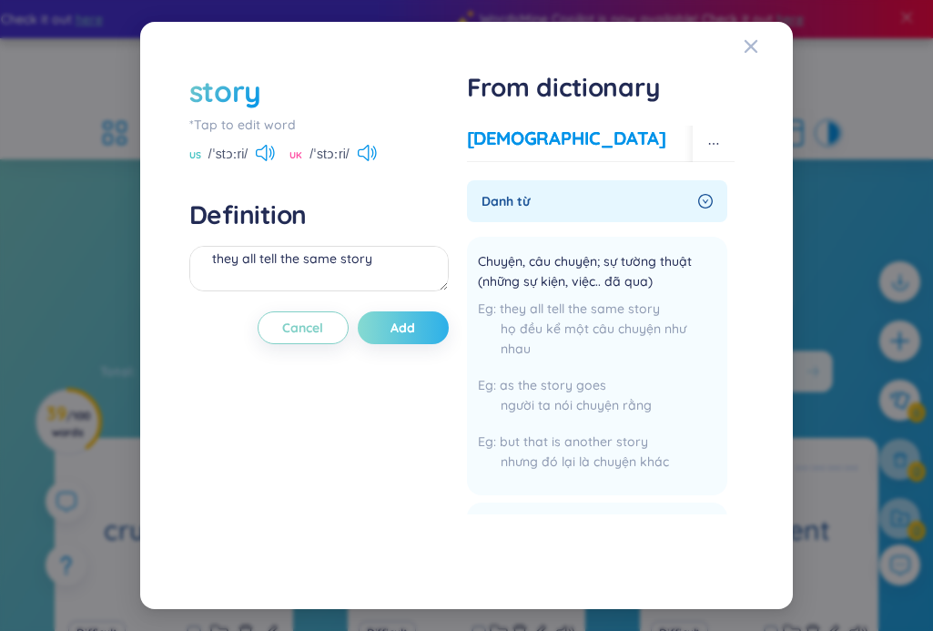
click at [423, 329] on button "Add" at bounding box center [403, 327] width 91 height 33
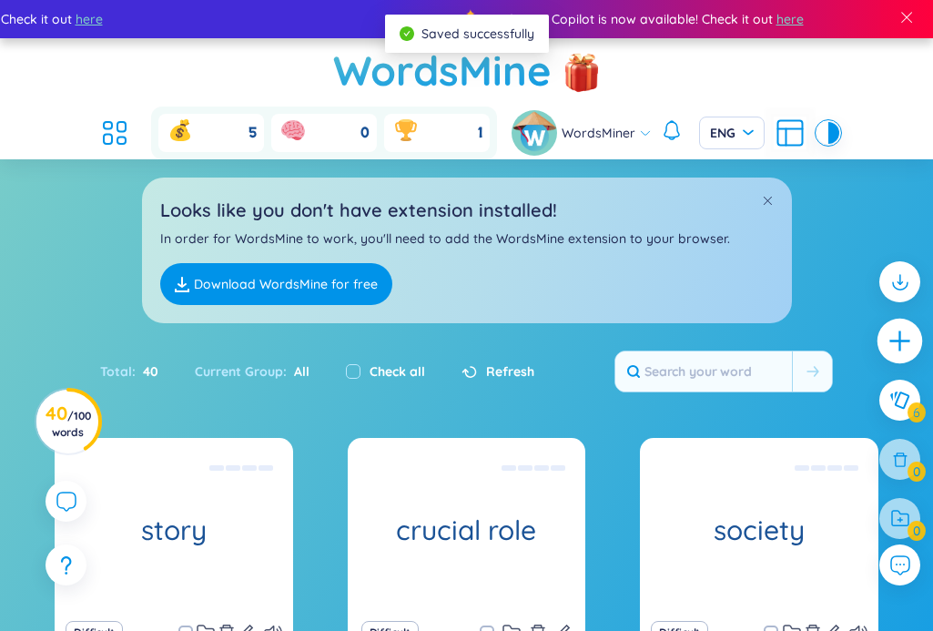
click at [914, 335] on div at bounding box center [900, 342] width 46 height 46
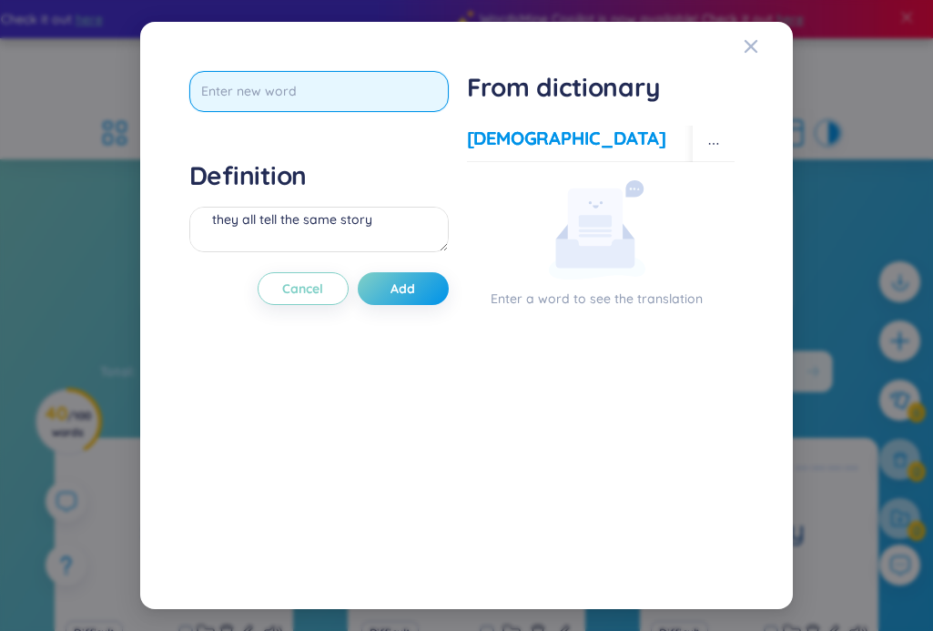
click at [335, 88] on input "text" at bounding box center [318, 91] width 259 height 41
type input "industry"
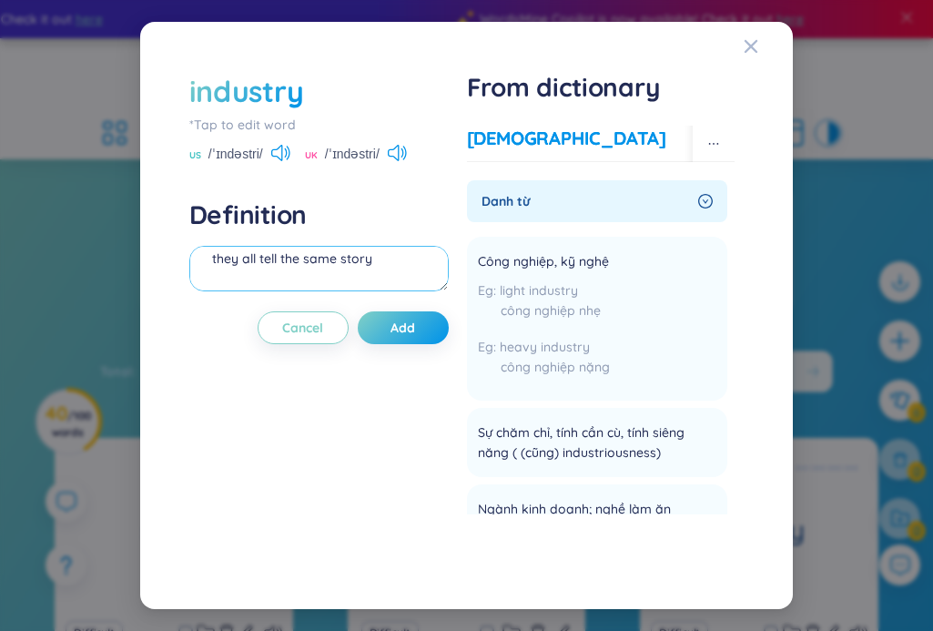
click at [239, 268] on textarea "they all tell the same story" at bounding box center [318, 269] width 259 height 46
paste textarea "he government is trying to attract industry to the area"
type textarea "he government is trying to attract industry to the area"
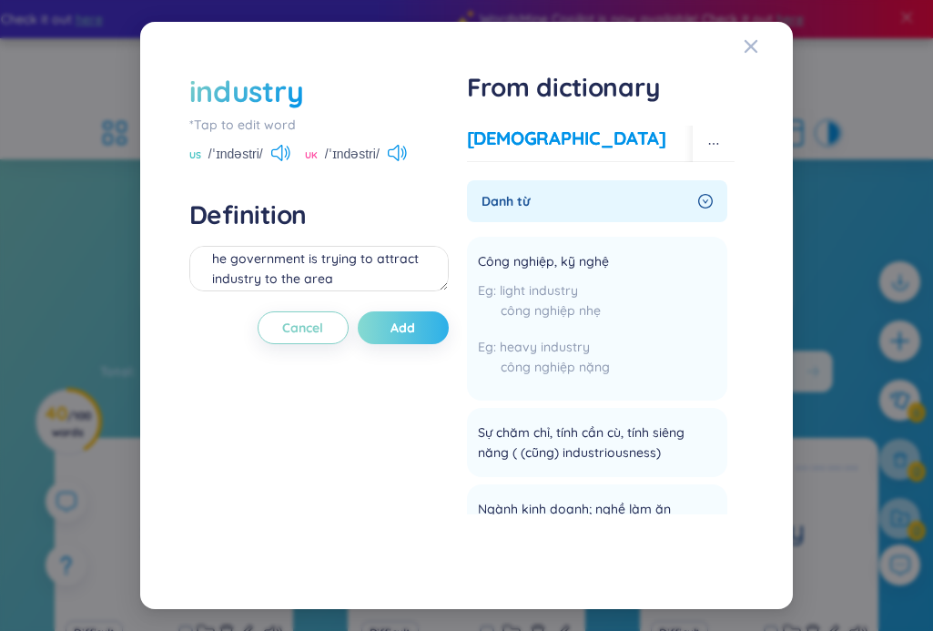
click at [402, 328] on span "Add" at bounding box center [402, 328] width 25 height 18
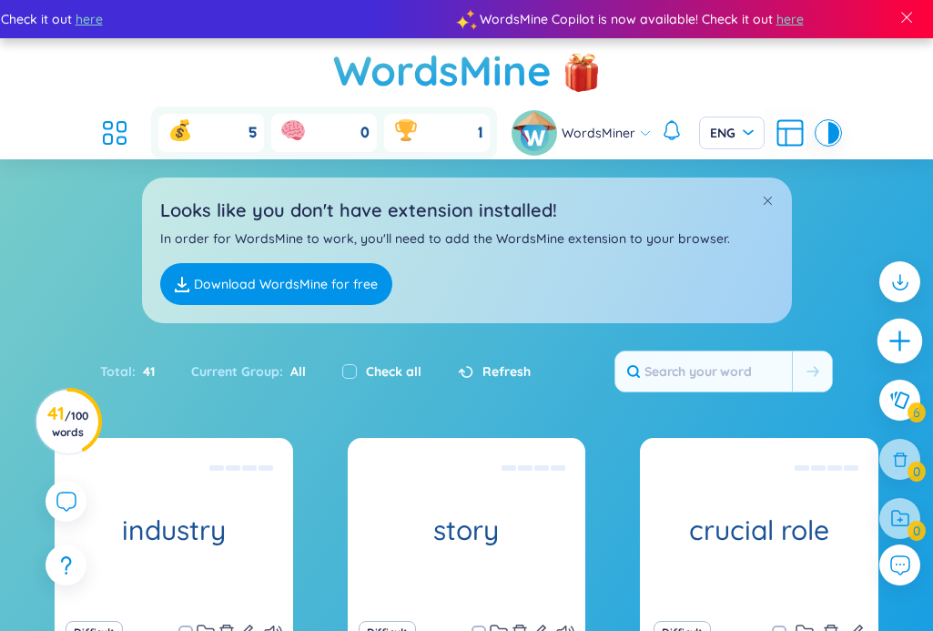
click at [890, 344] on icon "plus" at bounding box center [899, 341] width 25 height 25
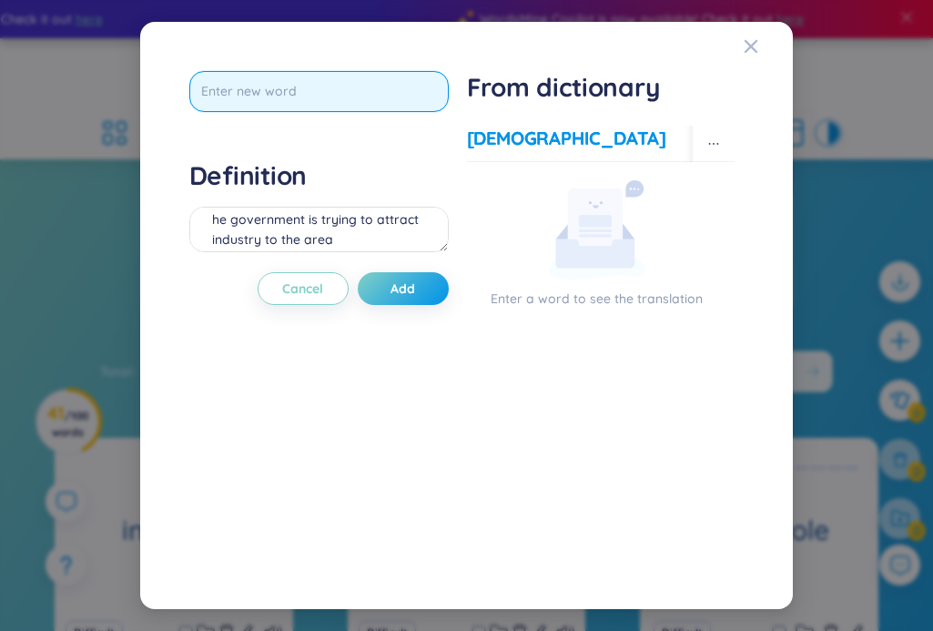
click at [333, 107] on input "text" at bounding box center [318, 91] width 259 height 41
type input "attract"
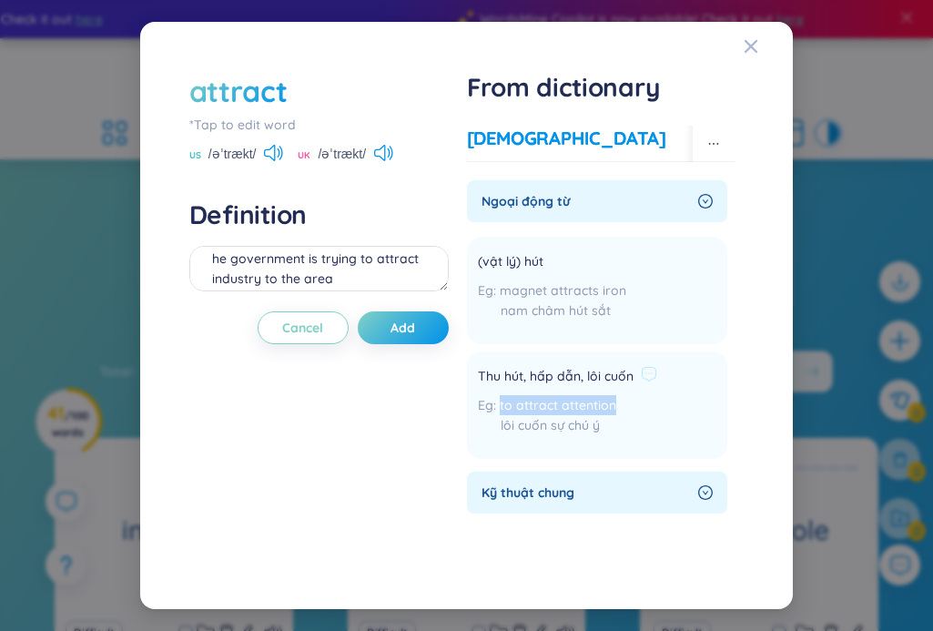
drag, startPoint x: 499, startPoint y: 406, endPoint x: 627, endPoint y: 405, distance: 128.3
click at [627, 405] on div "to attract attention lôi cuốn sự chú ý" at bounding box center [567, 419] width 179 height 49
copy span "to attract attention"
click at [318, 269] on textarea "he government is trying to attract industry to the area" at bounding box center [318, 269] width 259 height 46
paste textarea "to attract attention"
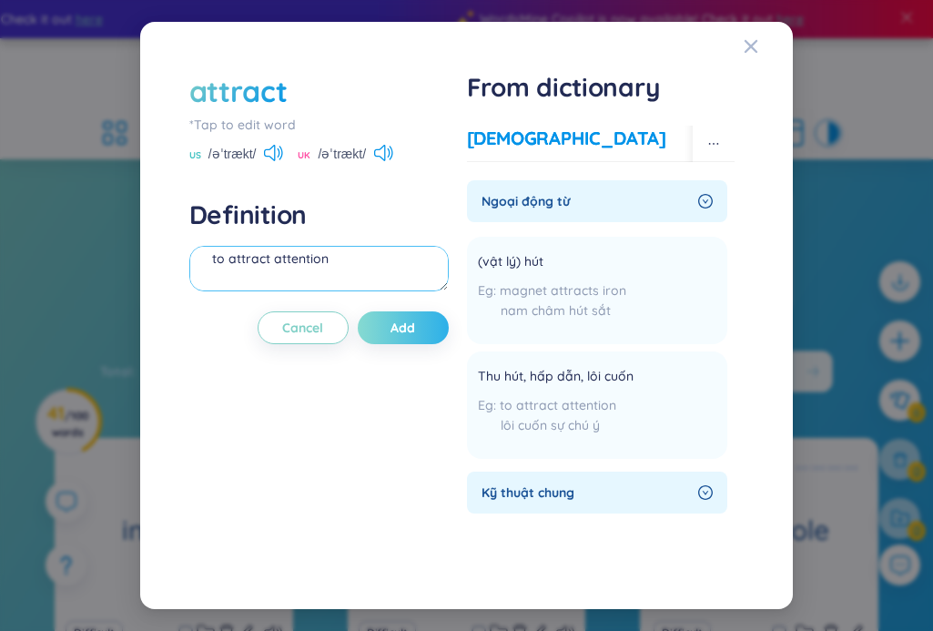
type textarea "to attract attention"
click at [401, 326] on span "Add" at bounding box center [402, 328] width 25 height 18
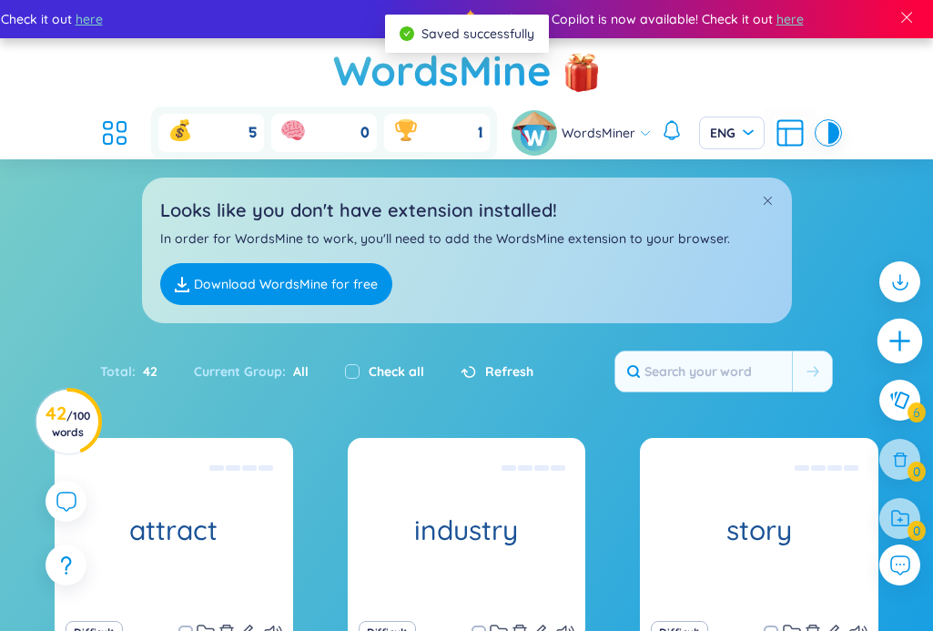
click at [894, 339] on icon "plus" at bounding box center [899, 341] width 25 height 25
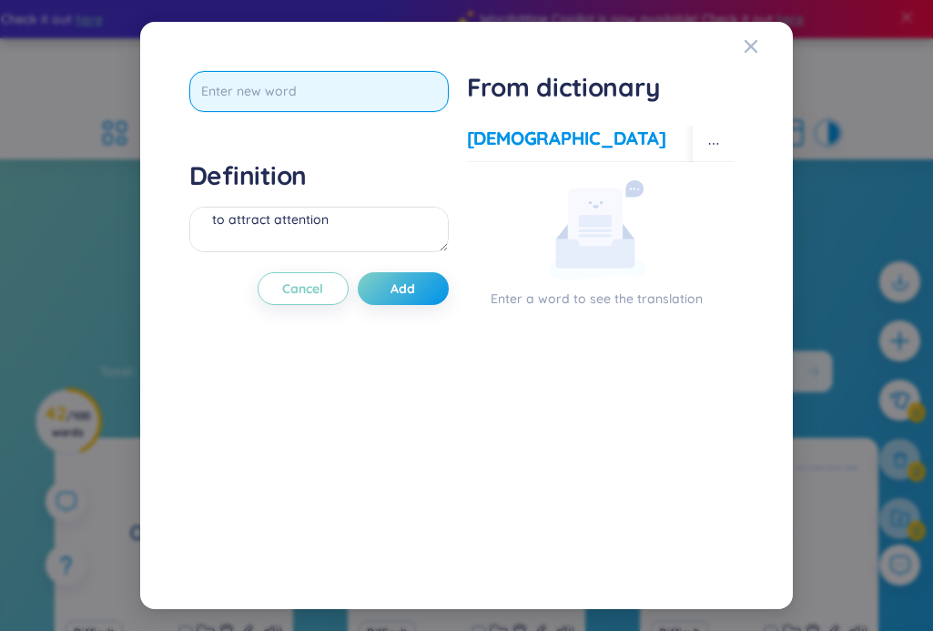
click at [416, 85] on input "text" at bounding box center [318, 91] width 259 height 41
type input "attention"
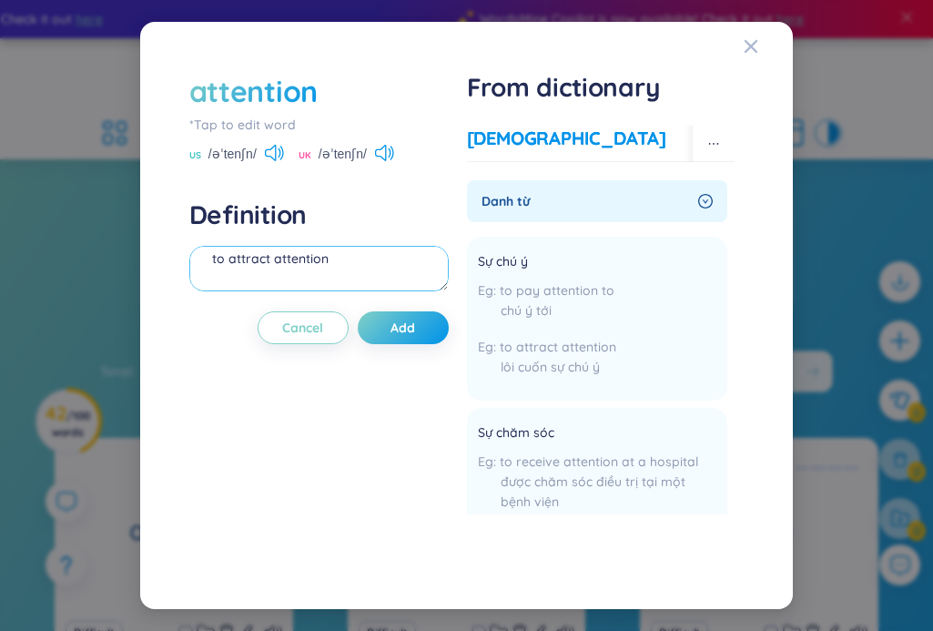
click at [360, 268] on textarea "to attract attention" at bounding box center [318, 269] width 259 height 46
drag, startPoint x: 498, startPoint y: 344, endPoint x: 613, endPoint y: 340, distance: 114.7
click at [613, 340] on span "to attract attention" at bounding box center [558, 347] width 116 height 16
click at [238, 269] on textarea "to attract attention" at bounding box center [318, 269] width 259 height 46
paste textarea "You should pay attention to what the teacher is saying"
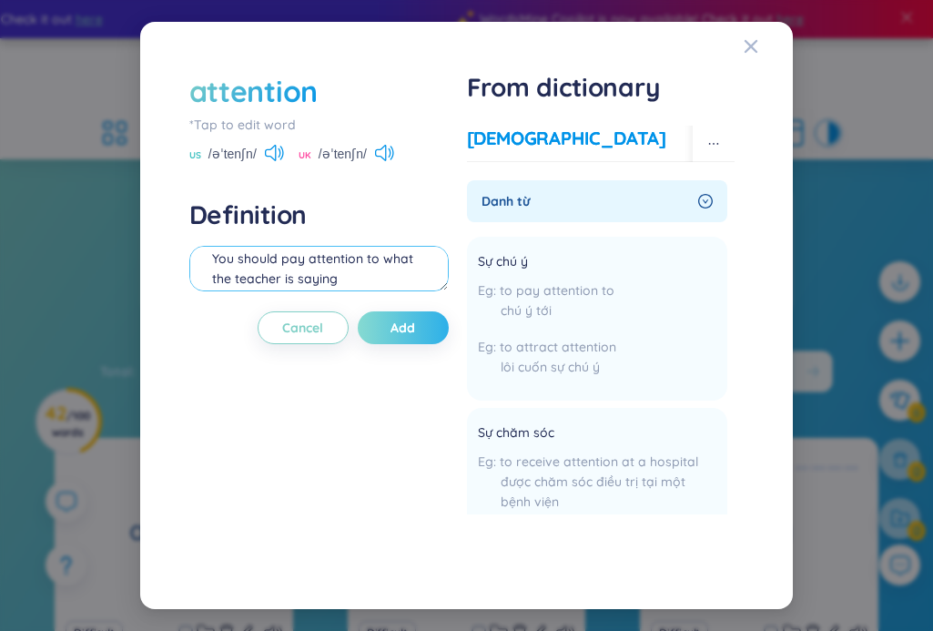
type textarea "You should pay attention to what the teacher is saying"
click at [415, 317] on button "Add" at bounding box center [403, 327] width 91 height 33
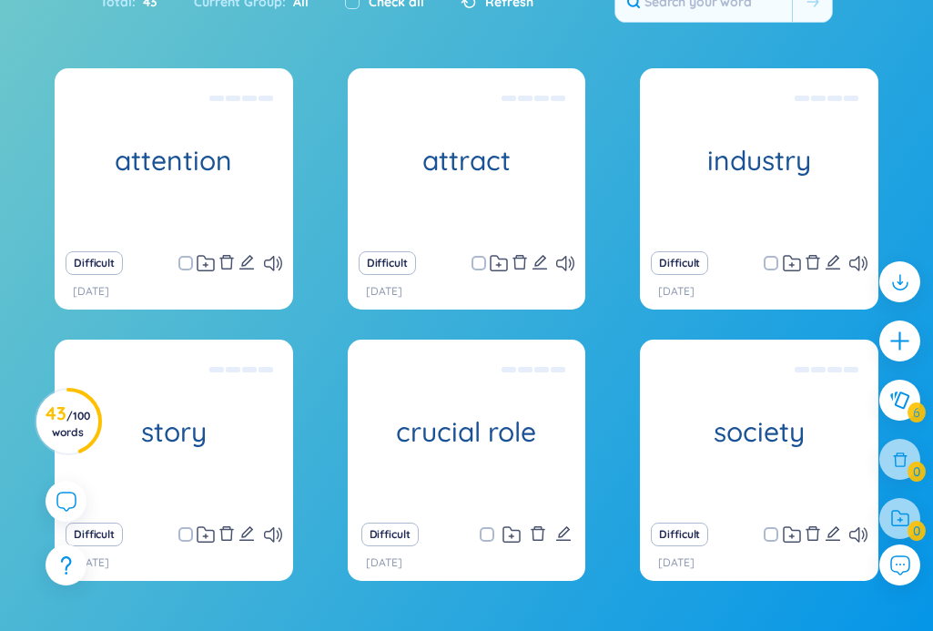
scroll to position [445, 0]
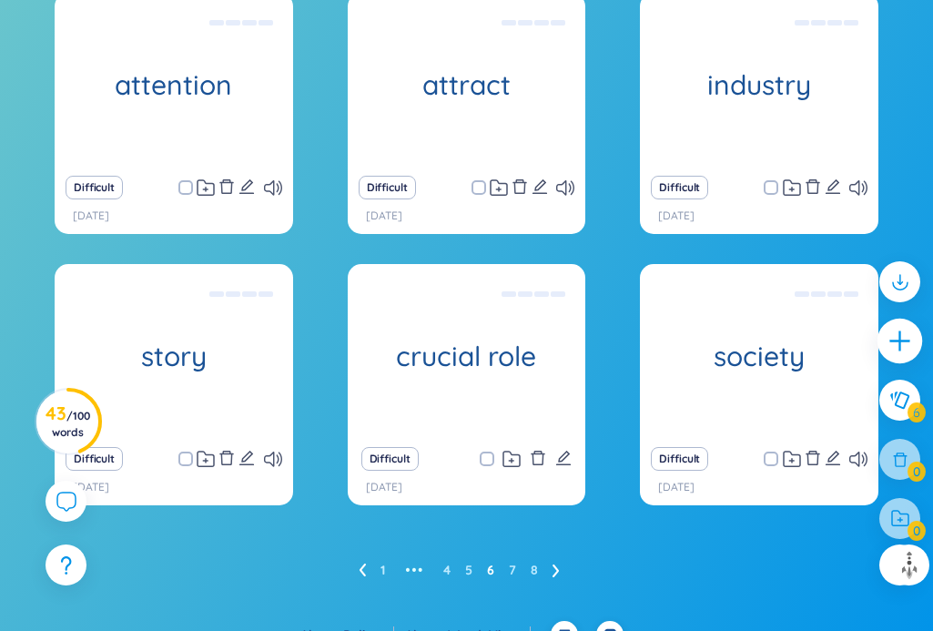
click at [892, 336] on icon "plus" at bounding box center [899, 341] width 25 height 25
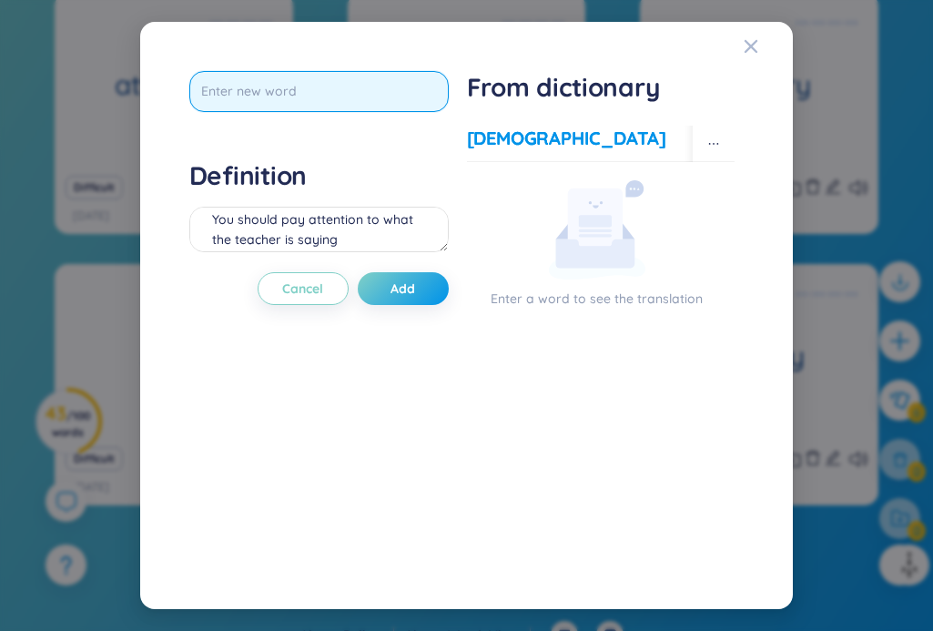
click at [320, 96] on input "text" at bounding box center [318, 91] width 259 height 41
type input "media"
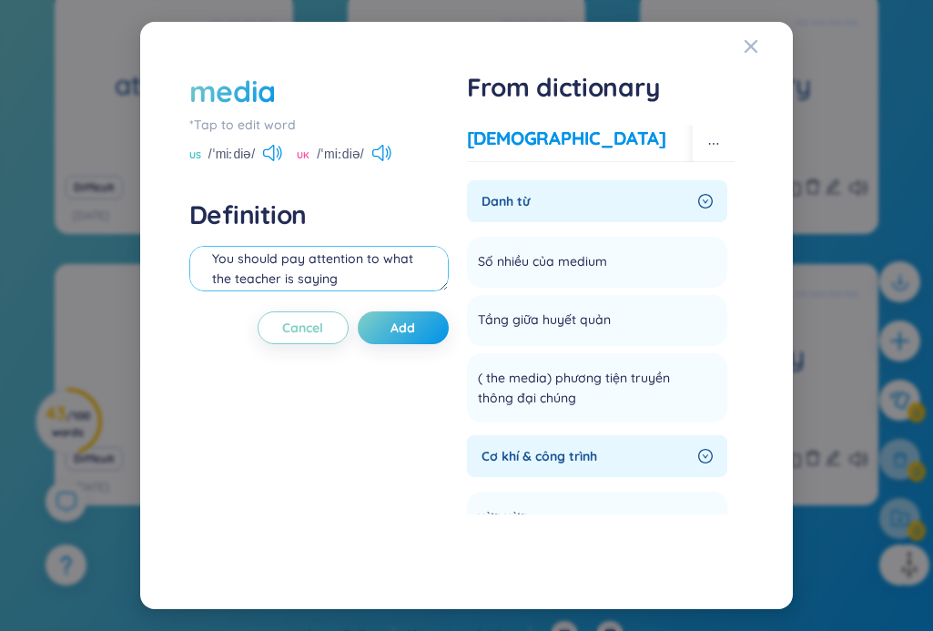
click at [299, 275] on textarea "You should pay attention to what the teacher is saying" at bounding box center [318, 269] width 259 height 46
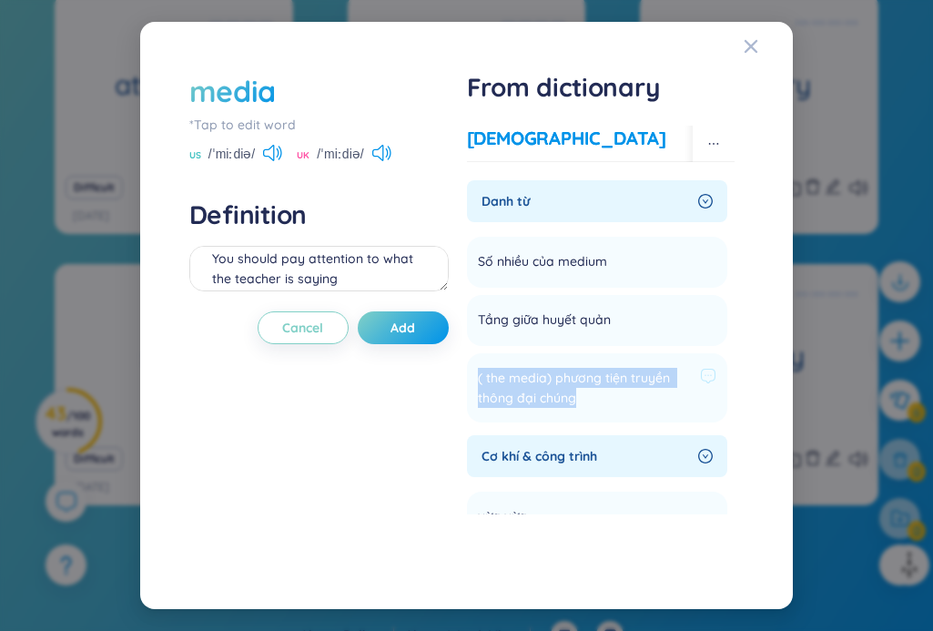
drag, startPoint x: 478, startPoint y: 376, endPoint x: 600, endPoint y: 389, distance: 122.6
click at [600, 389] on span "( the media) phương tiện truyền thông đại chúng" at bounding box center [586, 388] width 216 height 40
copy span "( the media) phương tiện truyền thông đại chúng"
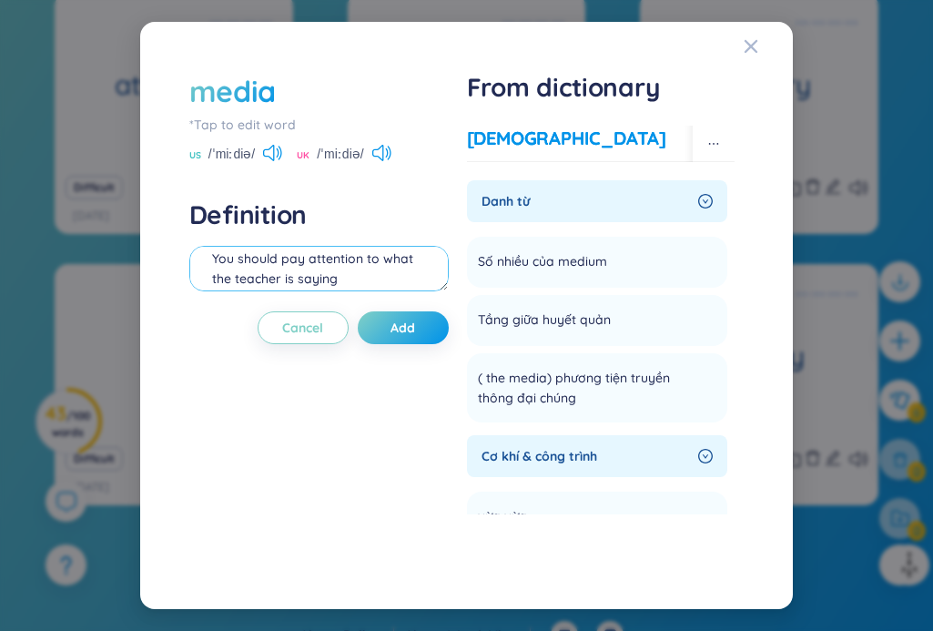
click at [281, 271] on textarea "You should pay attention to what the teacher is saying" at bounding box center [318, 269] width 259 height 46
paste textarea "( the media) phương tiện truyền thông đại chú"
type textarea "( the media) phương tiện truyền thông đại chúng"
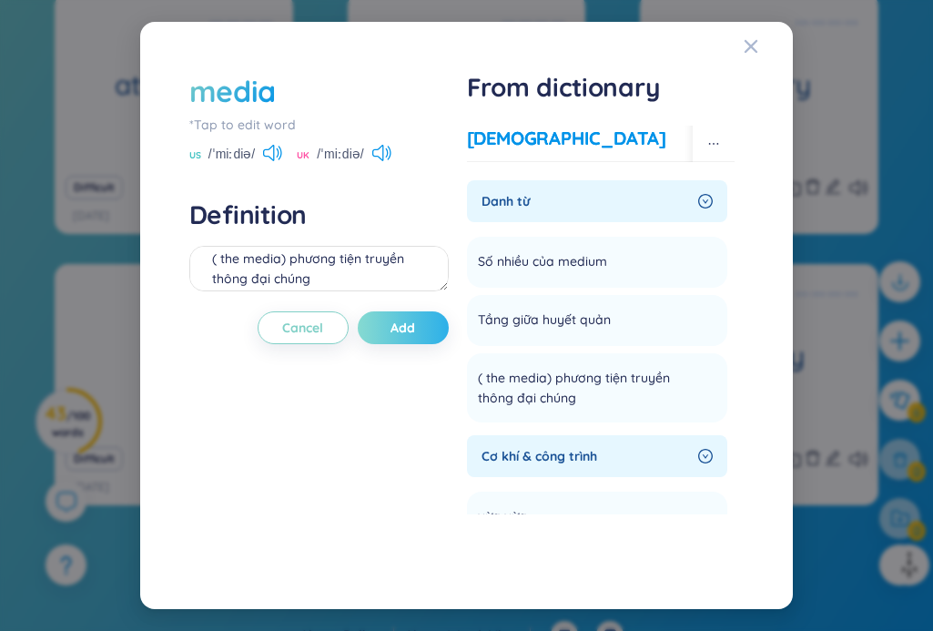
click at [374, 330] on button "Add" at bounding box center [403, 327] width 91 height 33
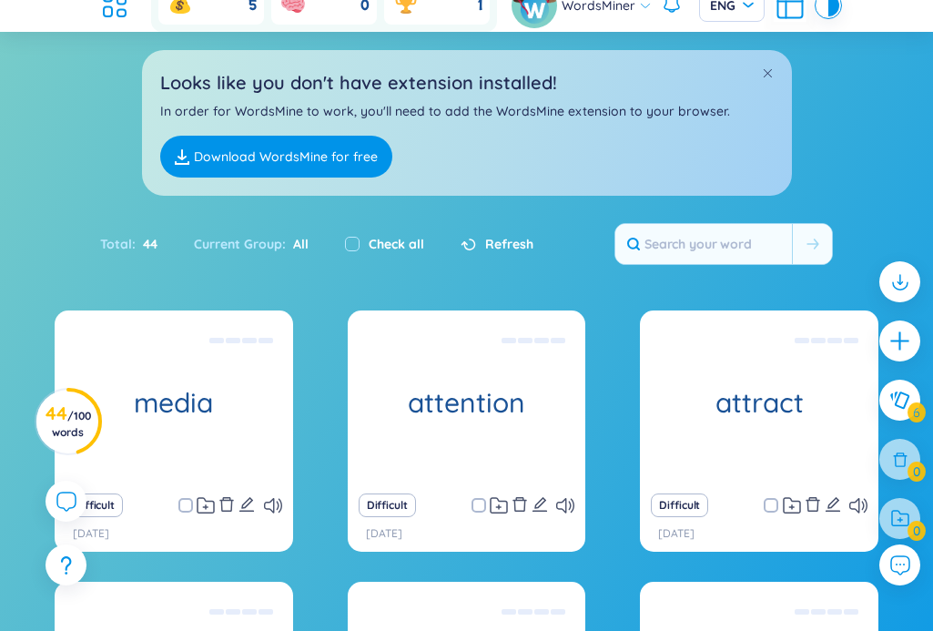
scroll to position [129, 0]
